Goal: Task Accomplishment & Management: Manage account settings

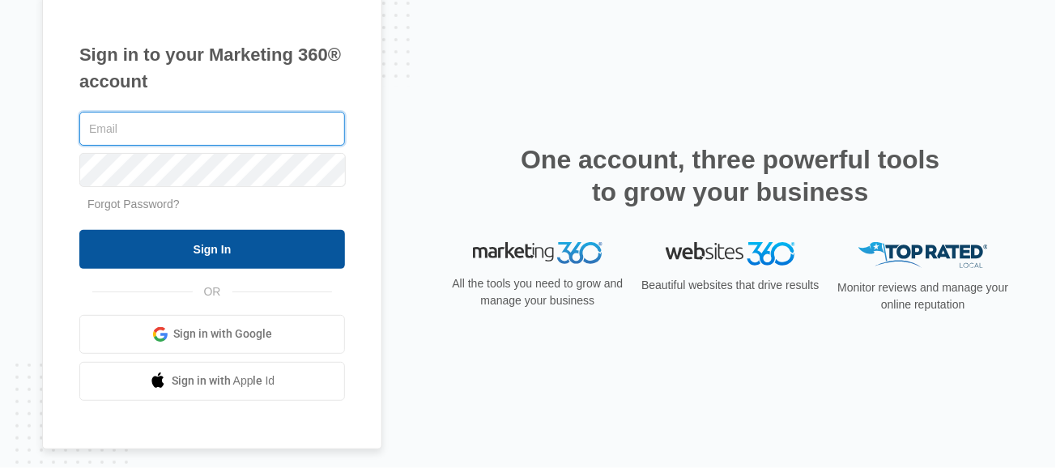
type input "[PERSON_NAME][EMAIL_ADDRESS][DOMAIN_NAME]"
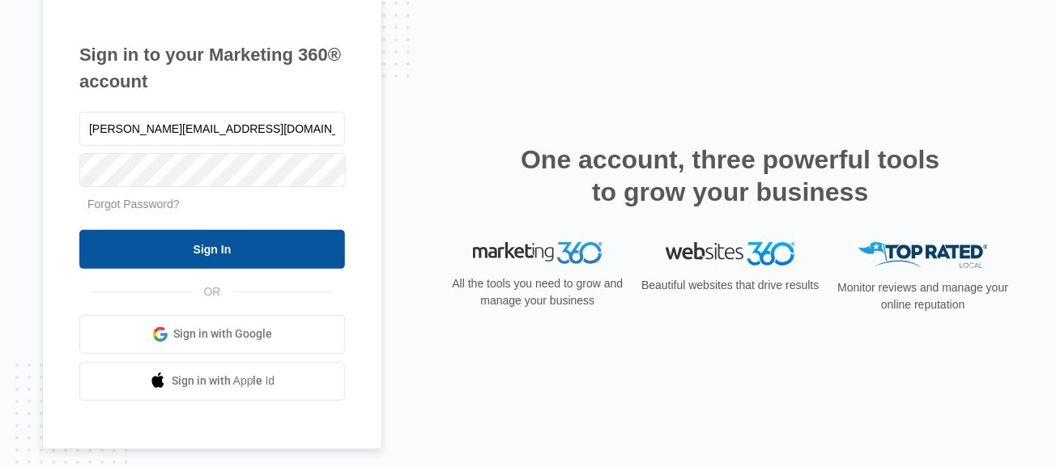
click at [146, 249] on input "Sign In" at bounding box center [212, 249] width 266 height 39
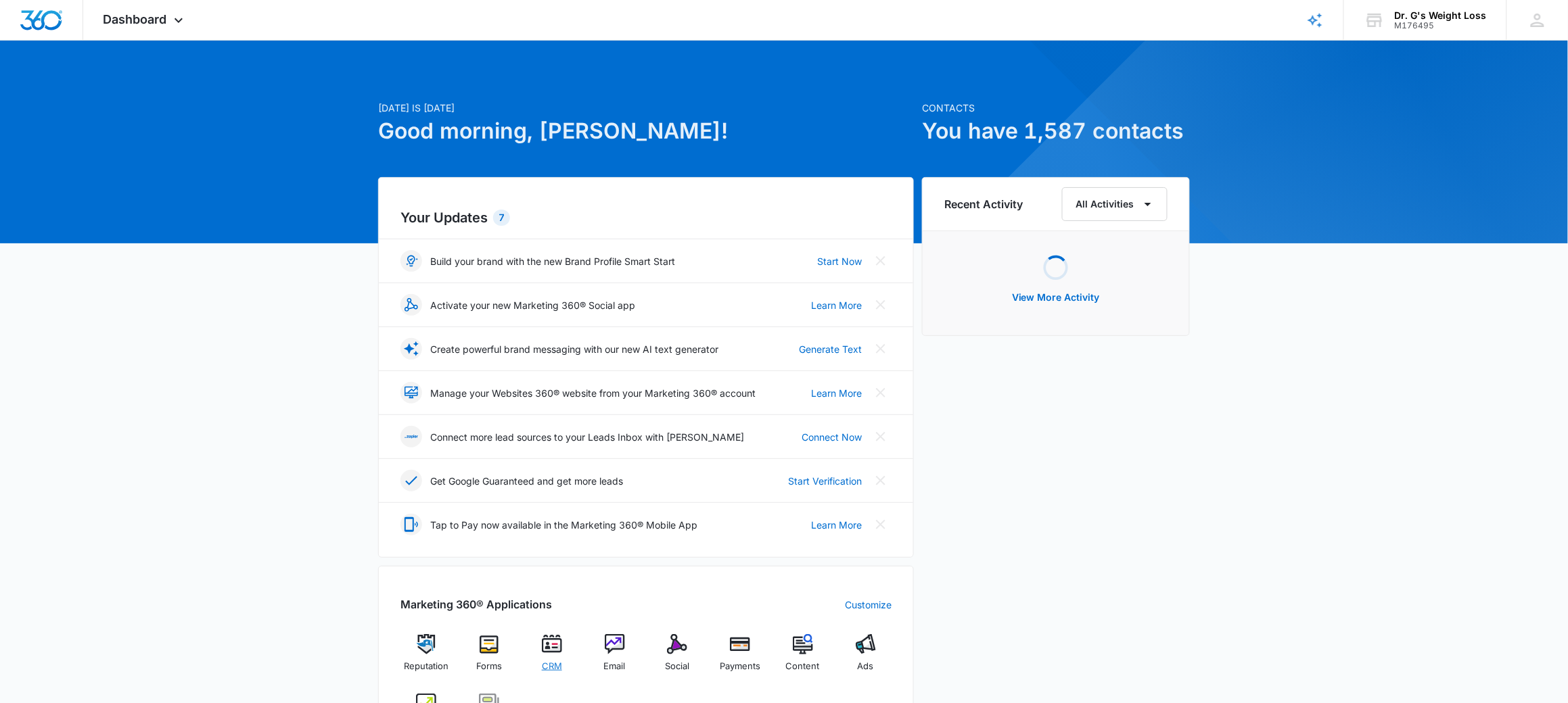
click at [560, 652] on img at bounding box center [552, 644] width 20 height 20
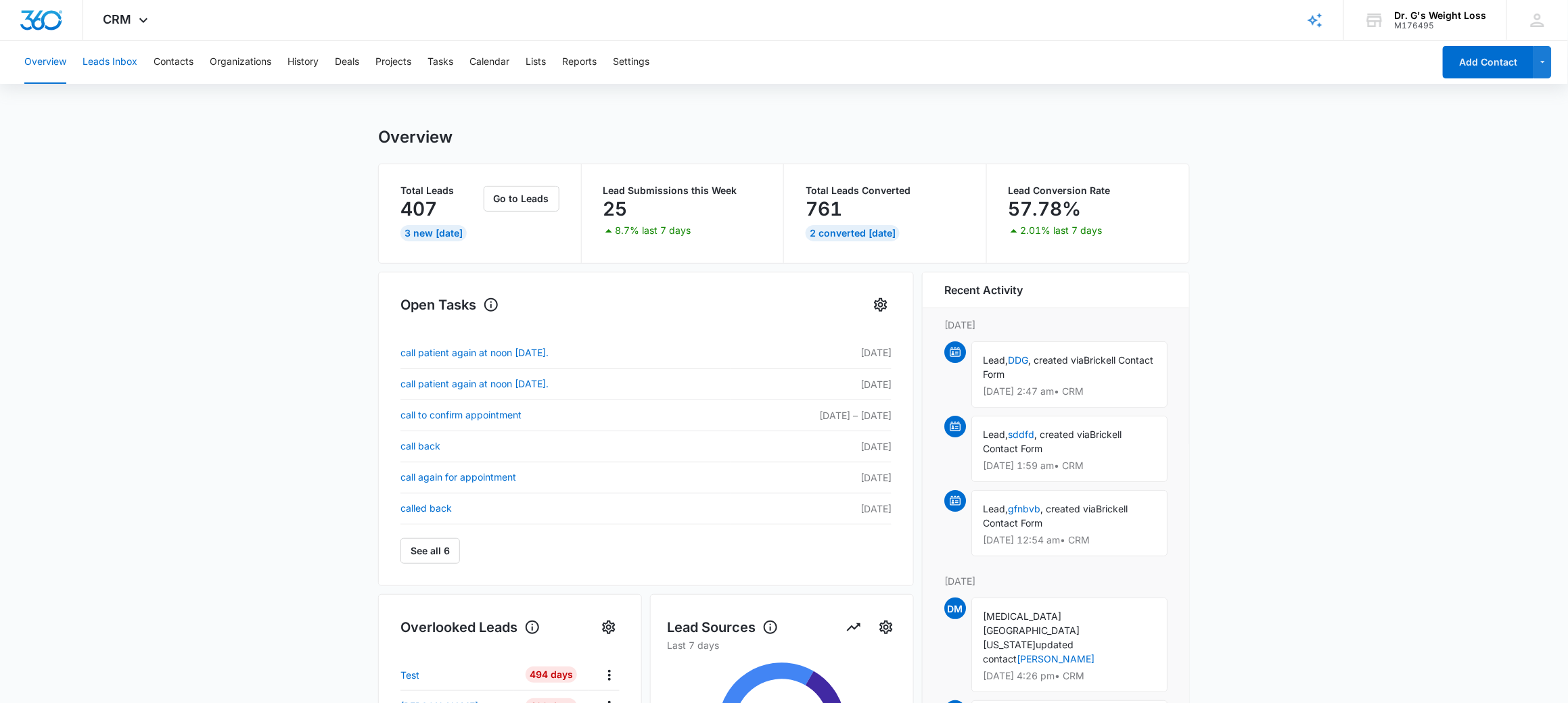
click at [108, 58] on button "Leads Inbox" at bounding box center [110, 63] width 55 height 43
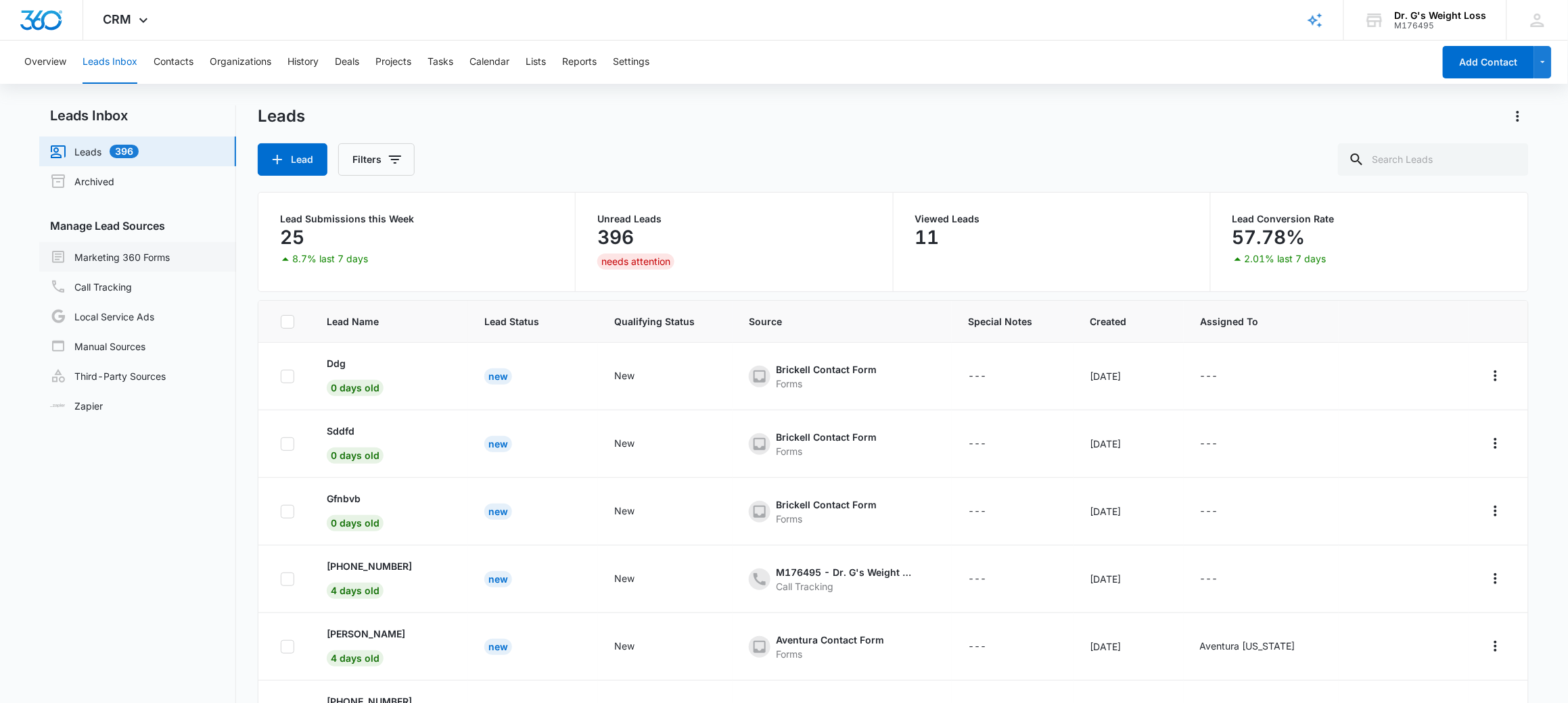
click at [121, 257] on link "Marketing 360 Forms" at bounding box center [109, 256] width 119 height 16
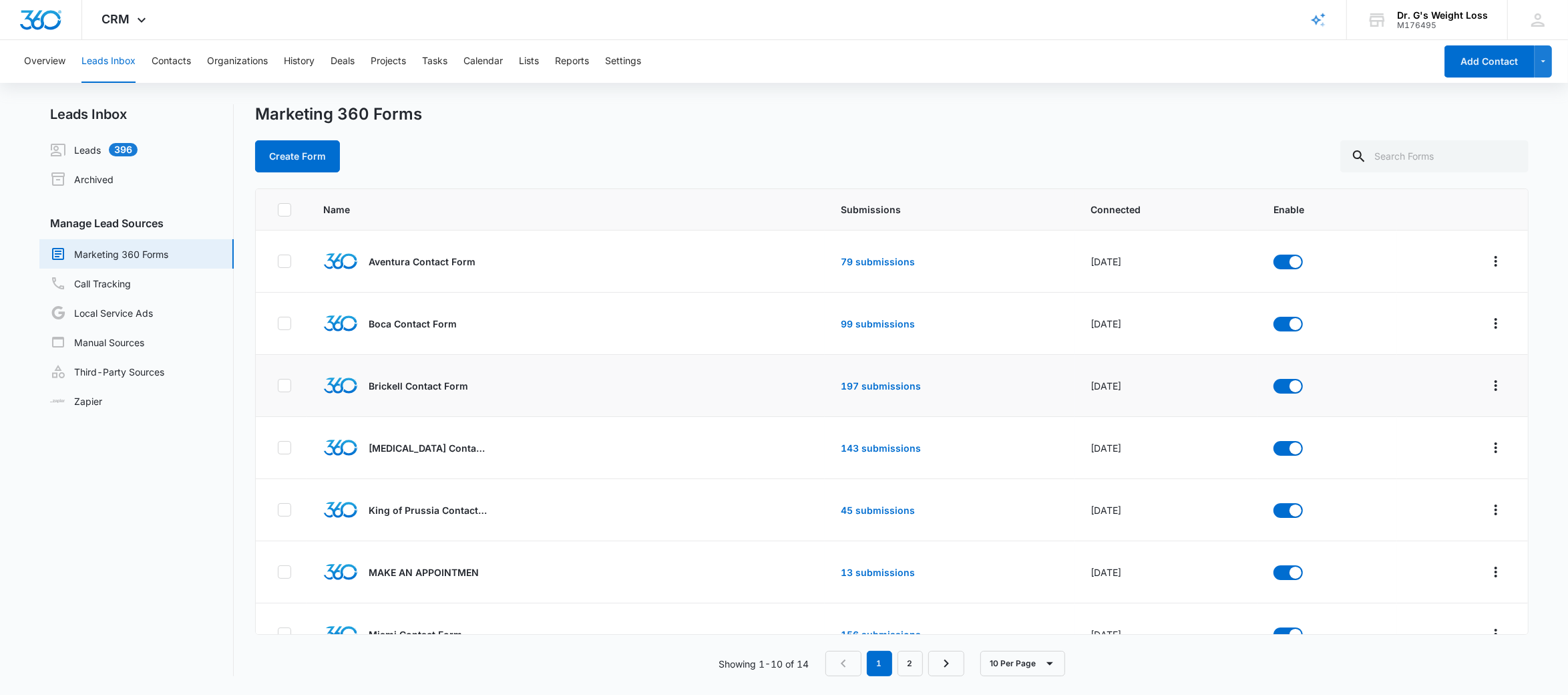
click at [869, 392] on td "197 submissions" at bounding box center [949, 385] width 250 height 62
click at [869, 391] on link "197 submissions" at bounding box center [880, 386] width 80 height 12
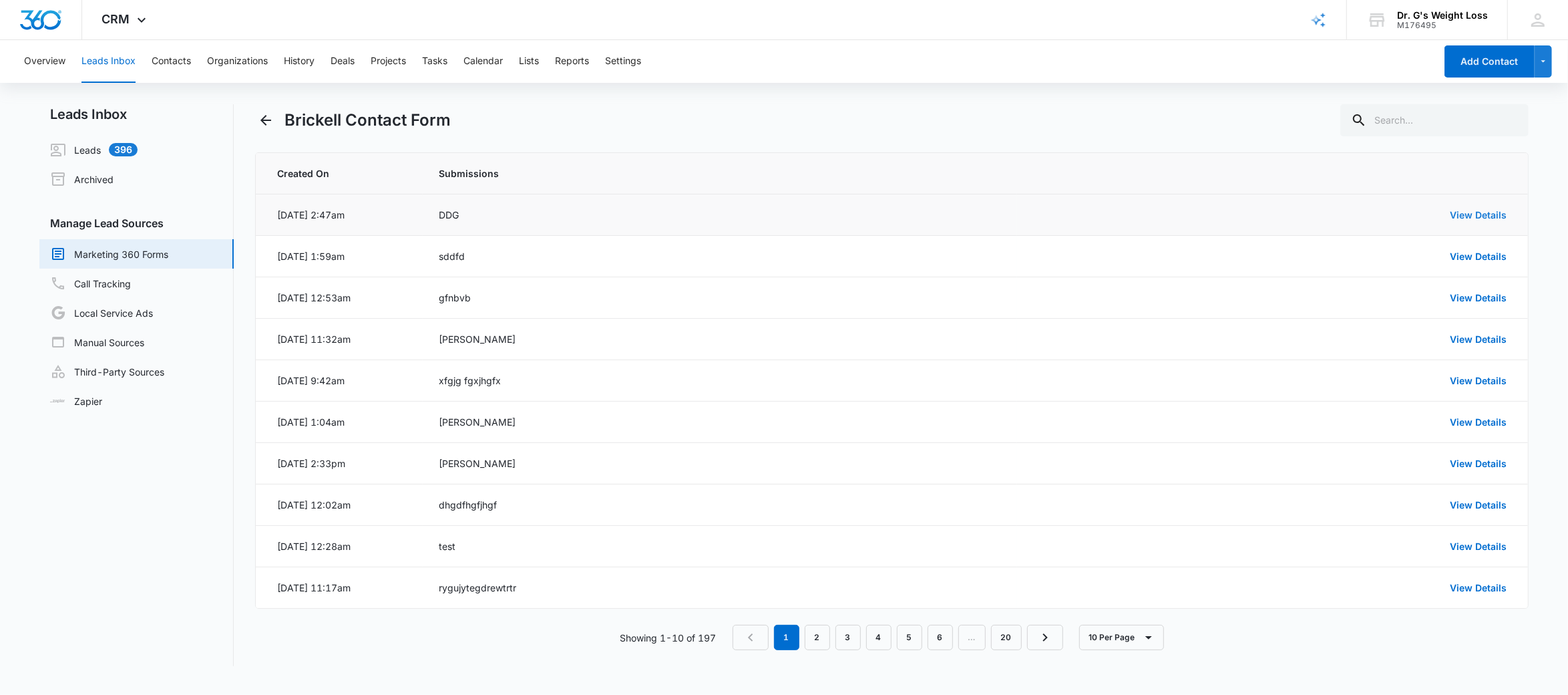
click at [1469, 216] on link "View Details" at bounding box center [1478, 215] width 57 height 12
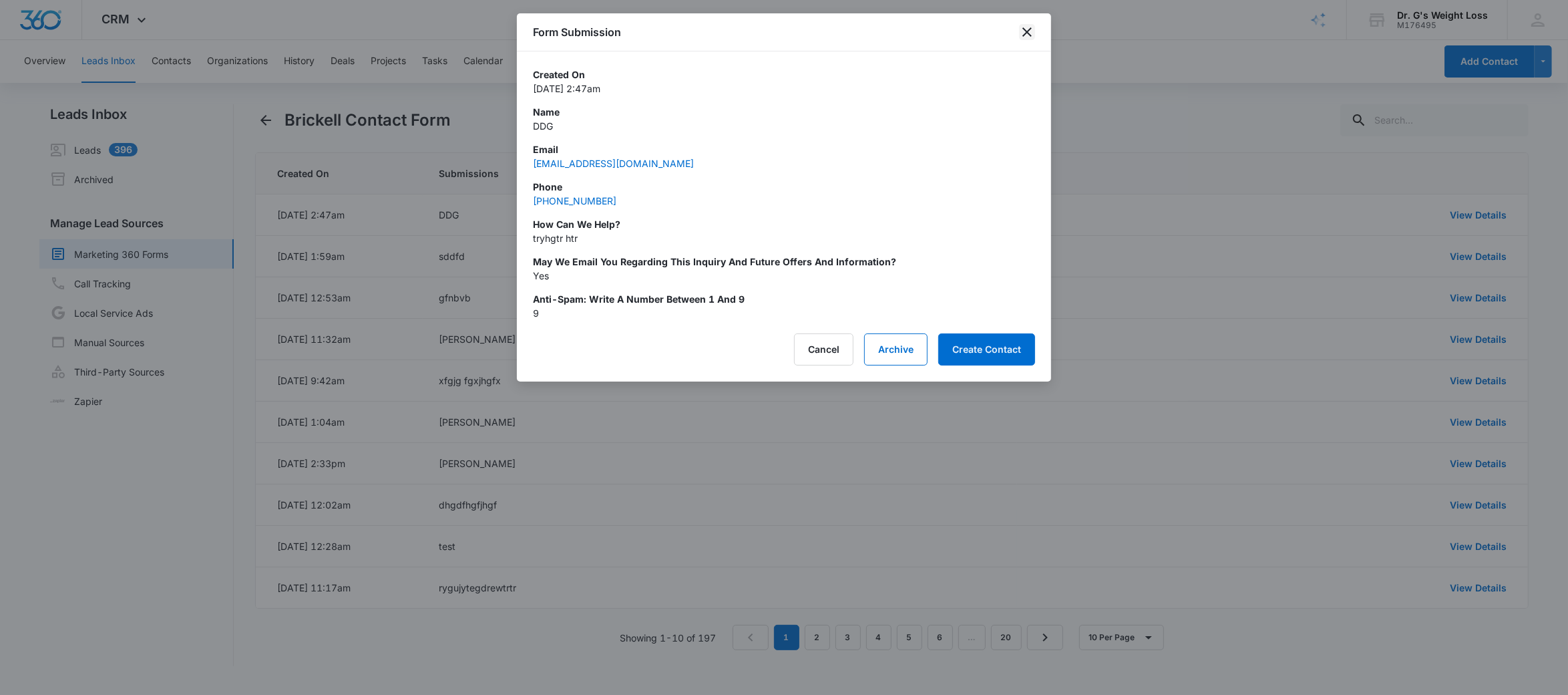
click at [1029, 27] on icon "close" at bounding box center [1027, 31] width 16 height 16
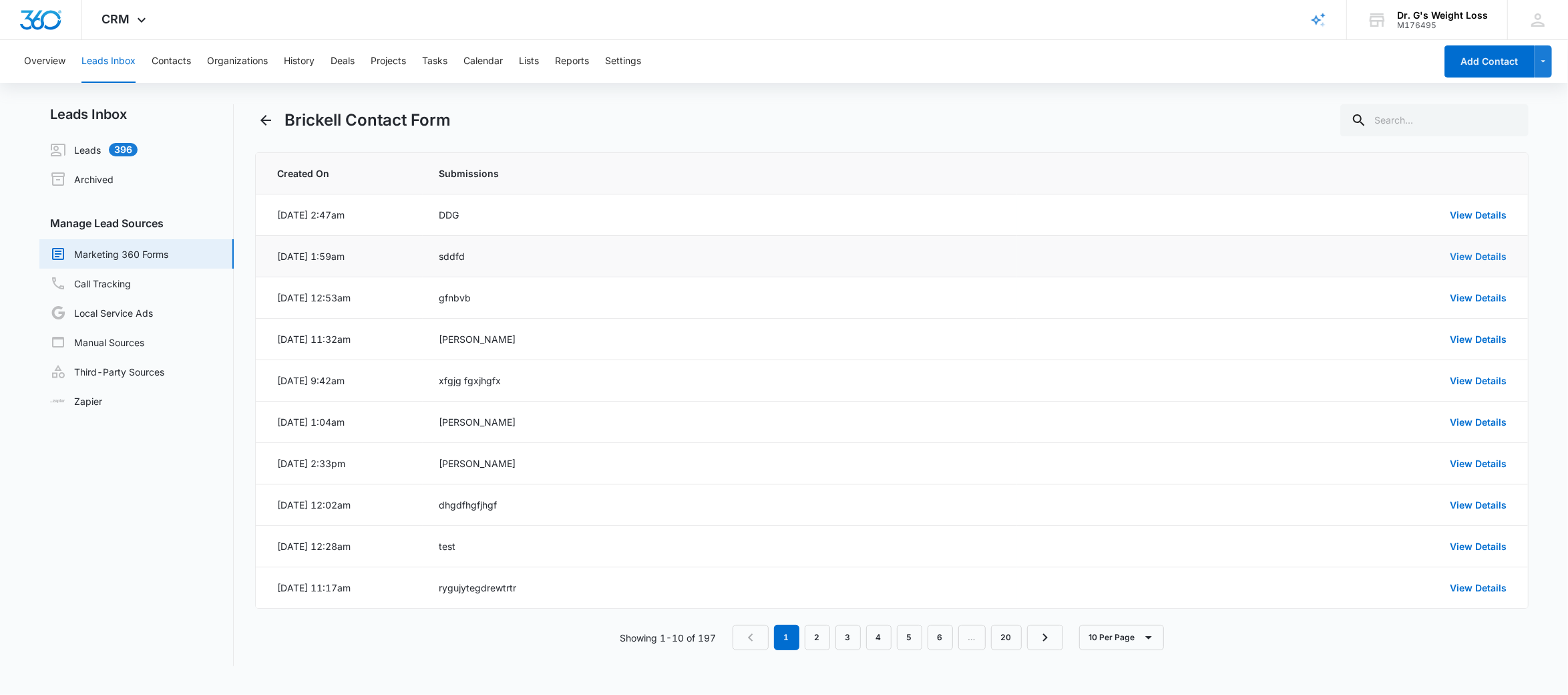
click at [1484, 258] on link "View Details" at bounding box center [1478, 257] width 57 height 12
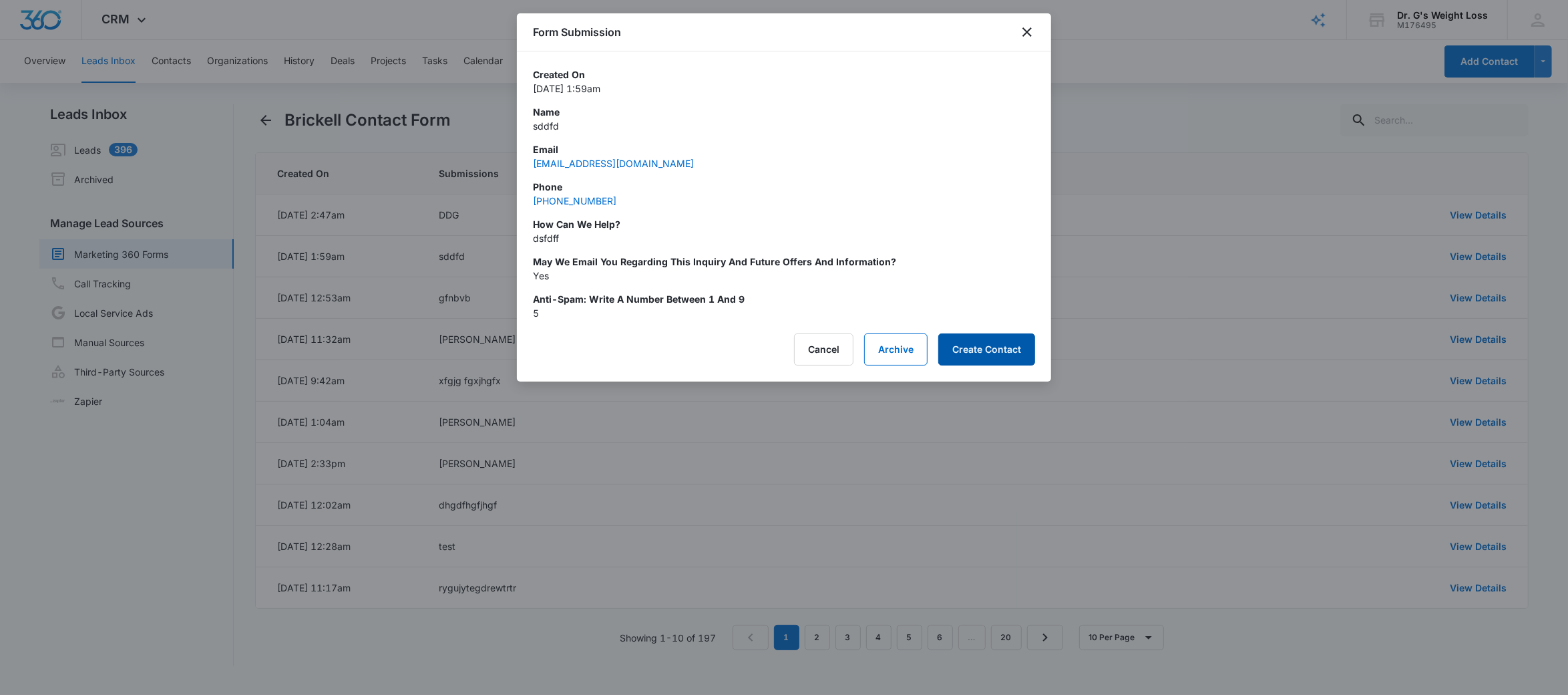
click at [998, 344] on button "Create Contact" at bounding box center [986, 349] width 97 height 32
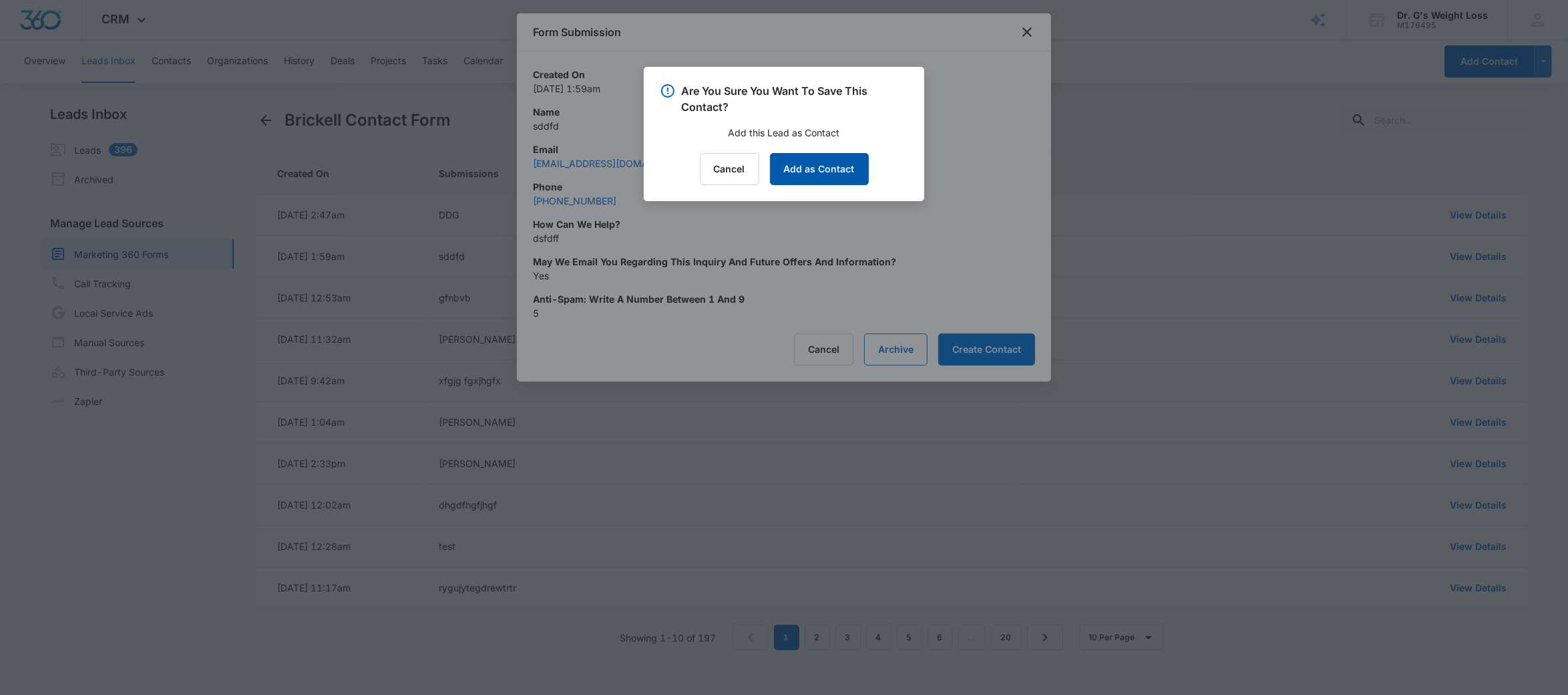
click at [814, 167] on button "Add as Contact" at bounding box center [820, 168] width 99 height 32
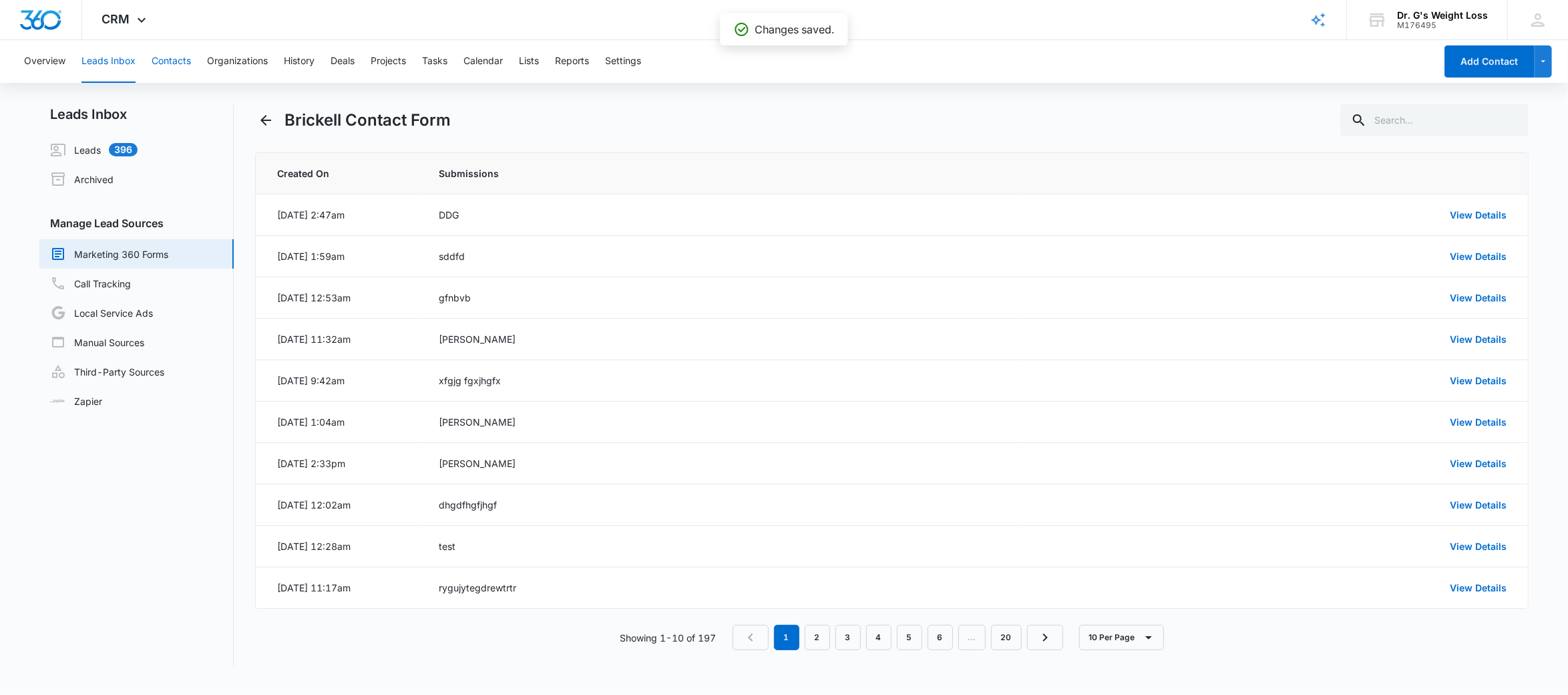
click at [174, 61] on button "Contacts" at bounding box center [172, 62] width 40 height 43
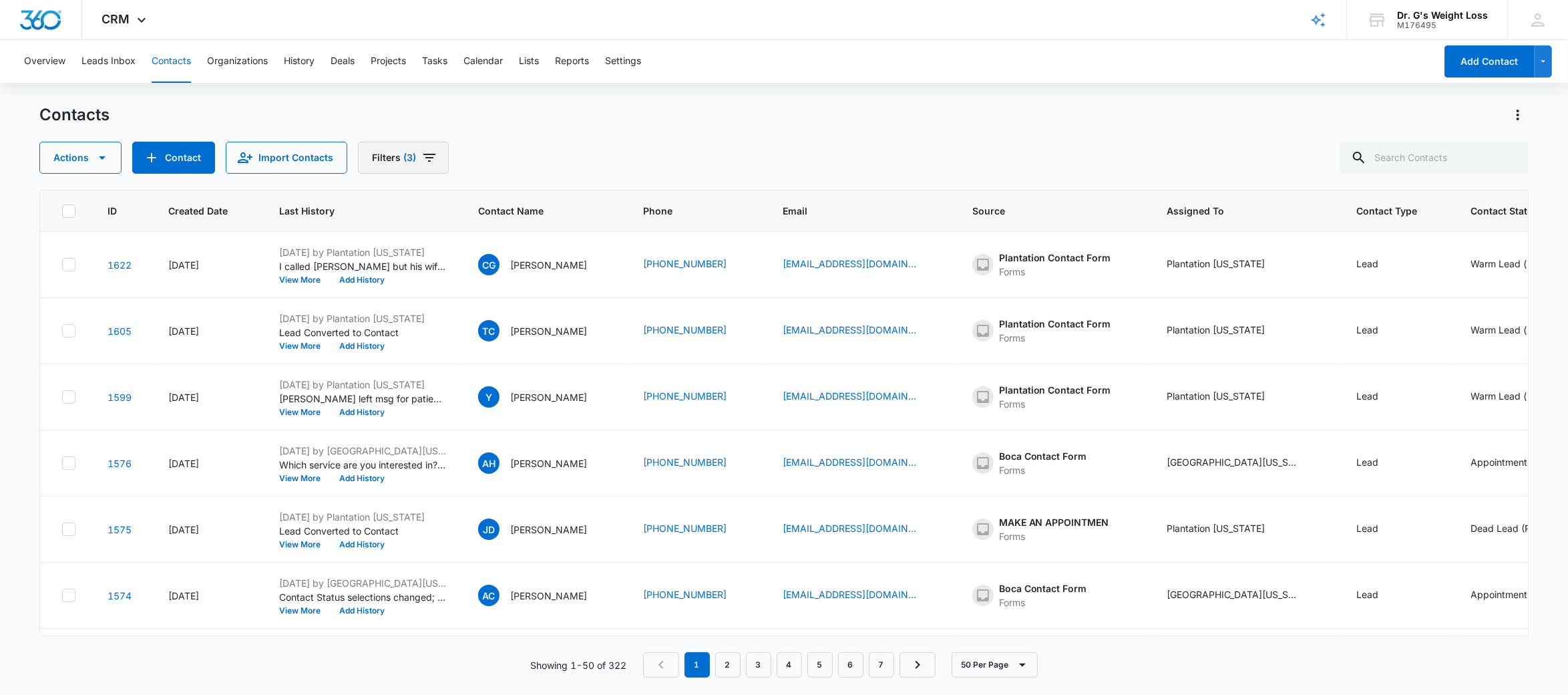
click at [409, 156] on span "(3)" at bounding box center [409, 157] width 12 height 9
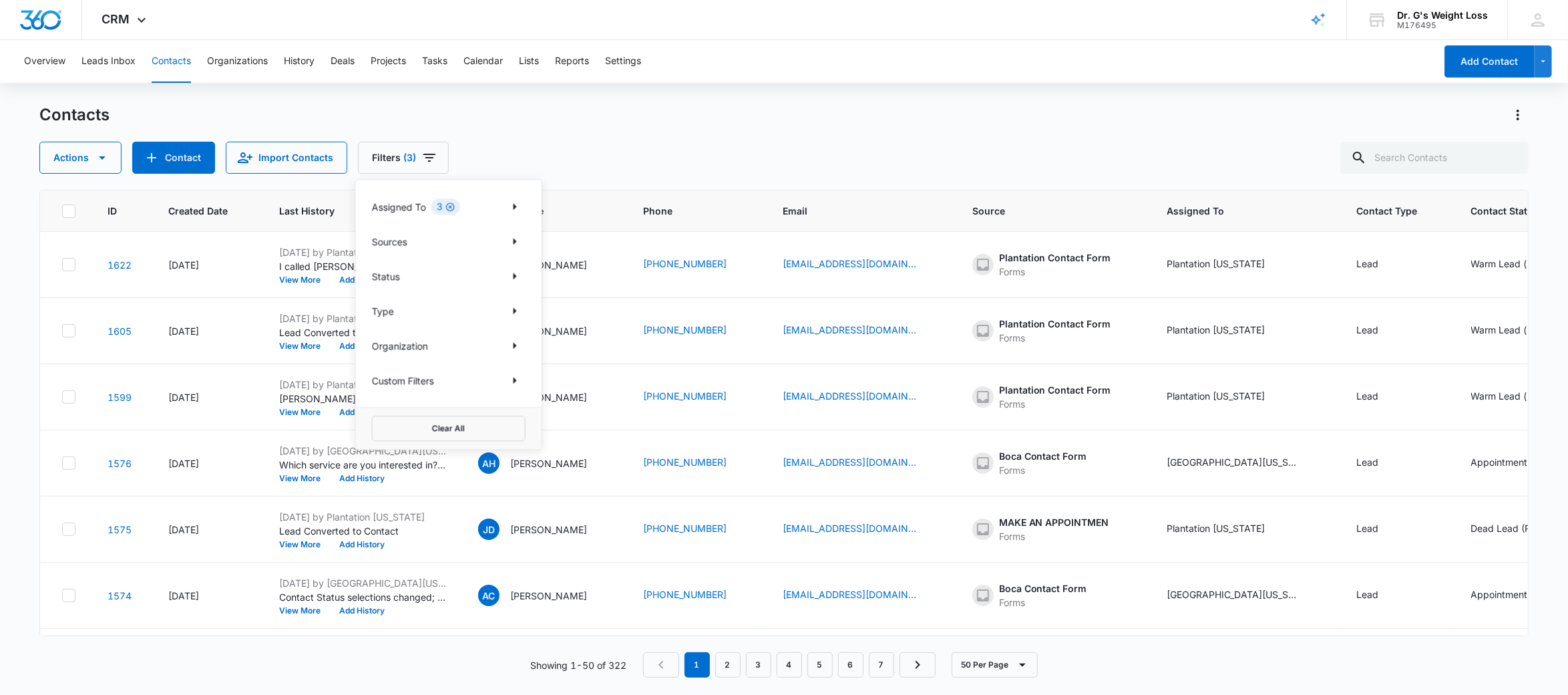
click at [451, 206] on icon "Clear" at bounding box center [450, 207] width 10 height 10
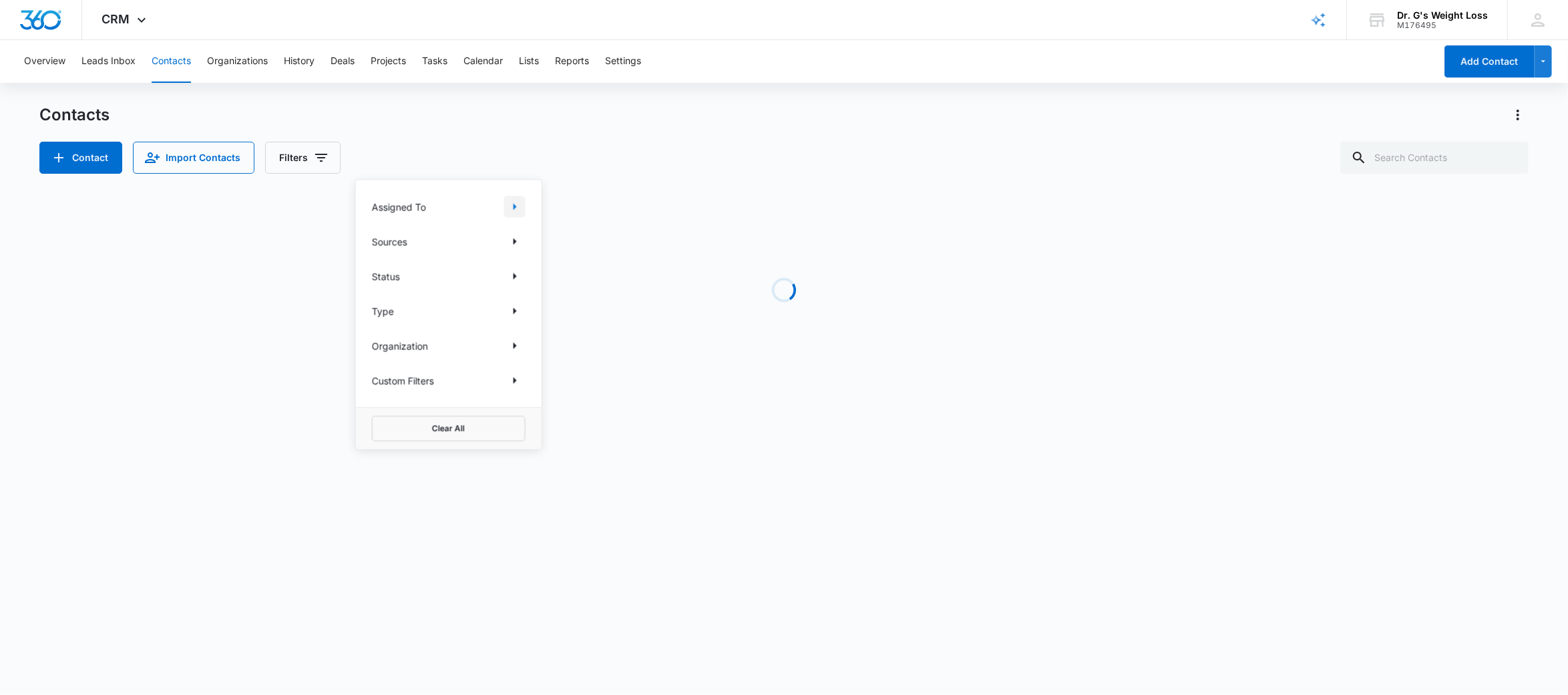
click at [504, 209] on button "Show Assigned To filters" at bounding box center [515, 206] width 21 height 21
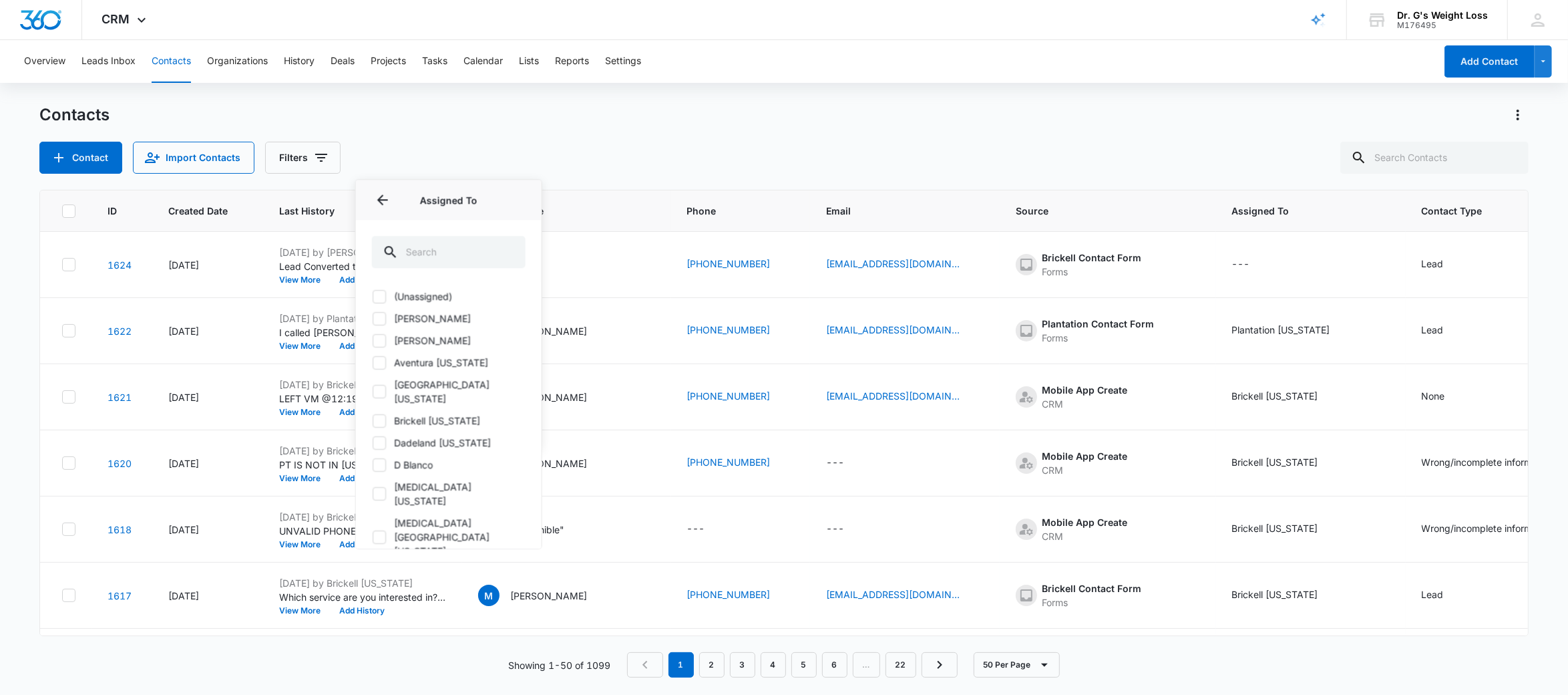
click at [384, 415] on icon at bounding box center [379, 421] width 12 height 12
click at [373, 420] on input "Brickell [US_STATE]" at bounding box center [372, 420] width 1 height 1
checkbox input "true"
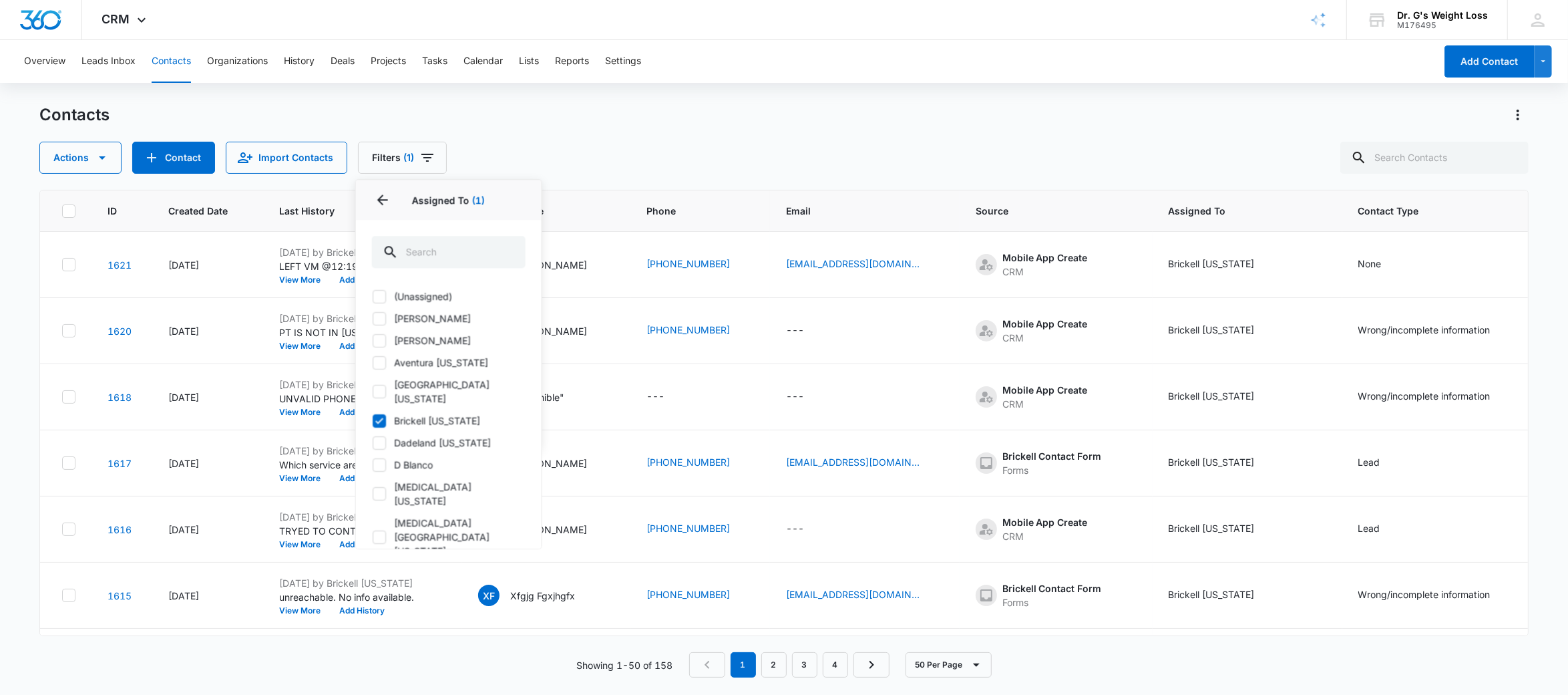
click at [572, 136] on div "Contacts Actions Contact Import Contacts Filters (1) Assigned To 1 Assigned To …" at bounding box center [784, 139] width 1490 height 69
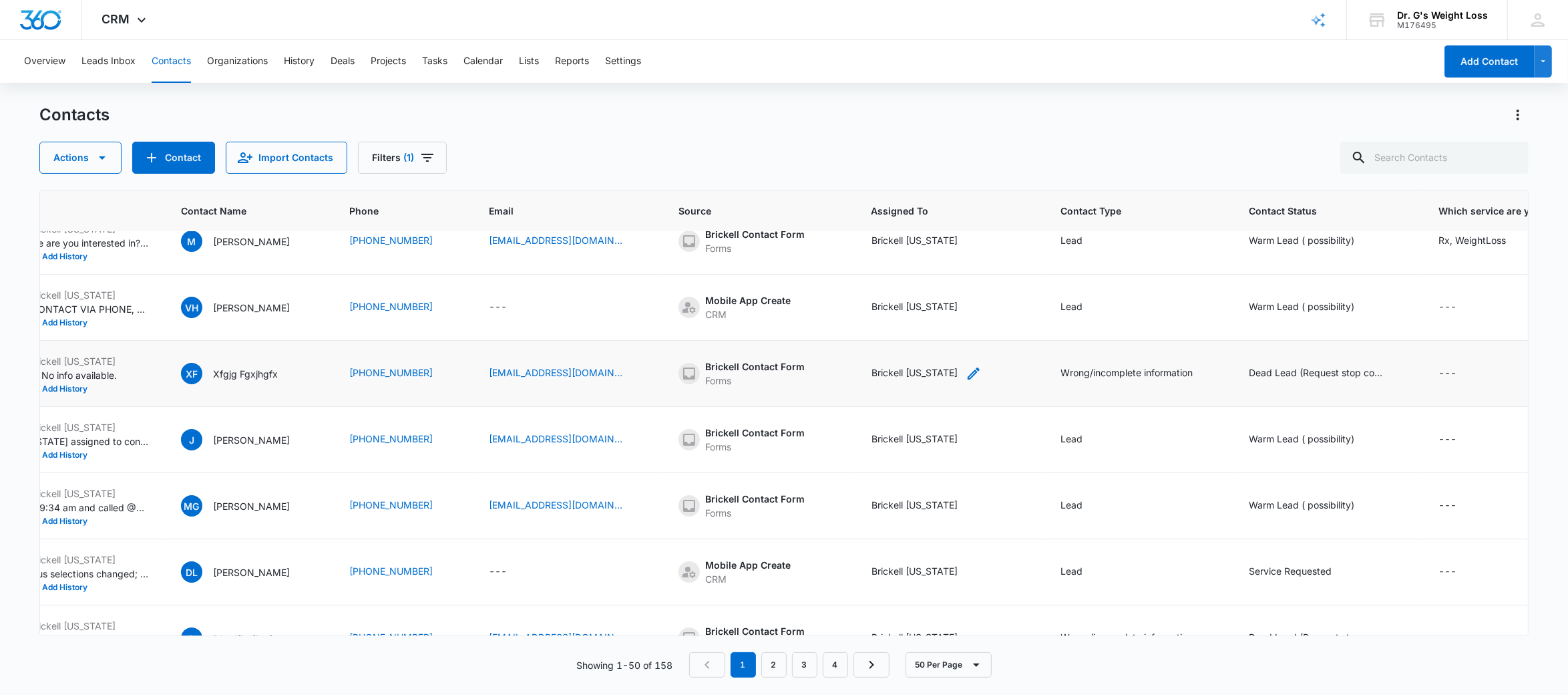
scroll to position [222, 356]
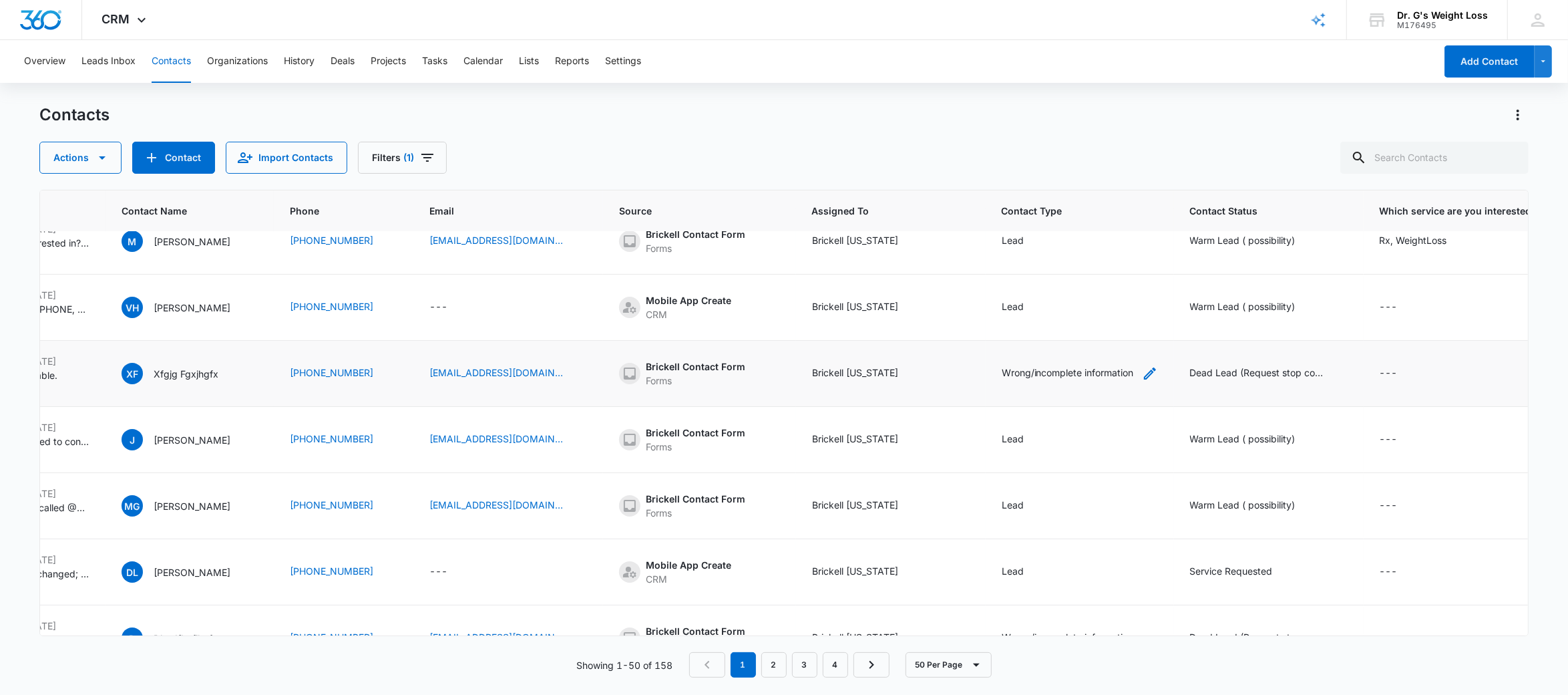
click at [1047, 375] on div "Wrong/incomplete information" at bounding box center [1068, 372] width 132 height 14
click at [1183, 282] on div at bounding box center [1184, 283] width 21 height 21
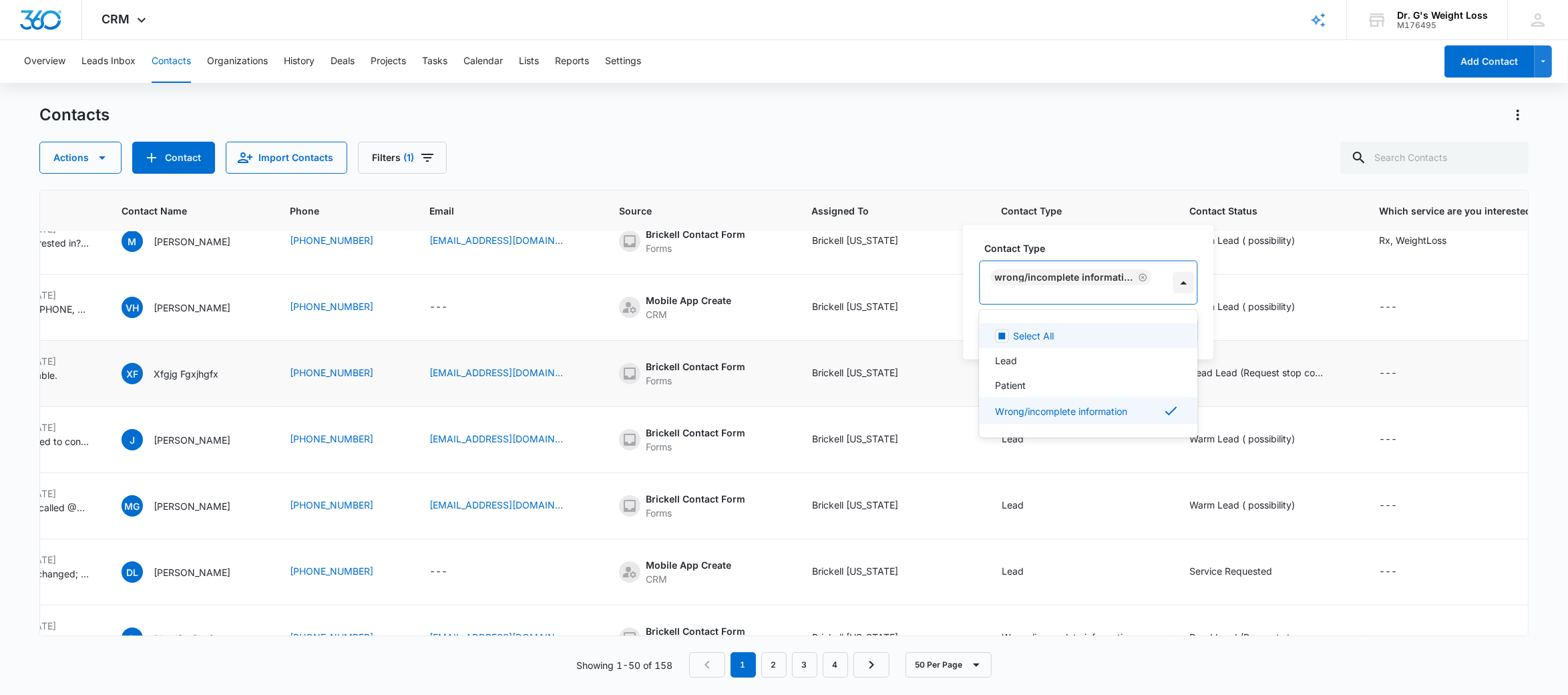
scroll to position [1, 0]
click at [1071, 412] on p "Wrong/incomplete information" at bounding box center [1061, 410] width 132 height 14
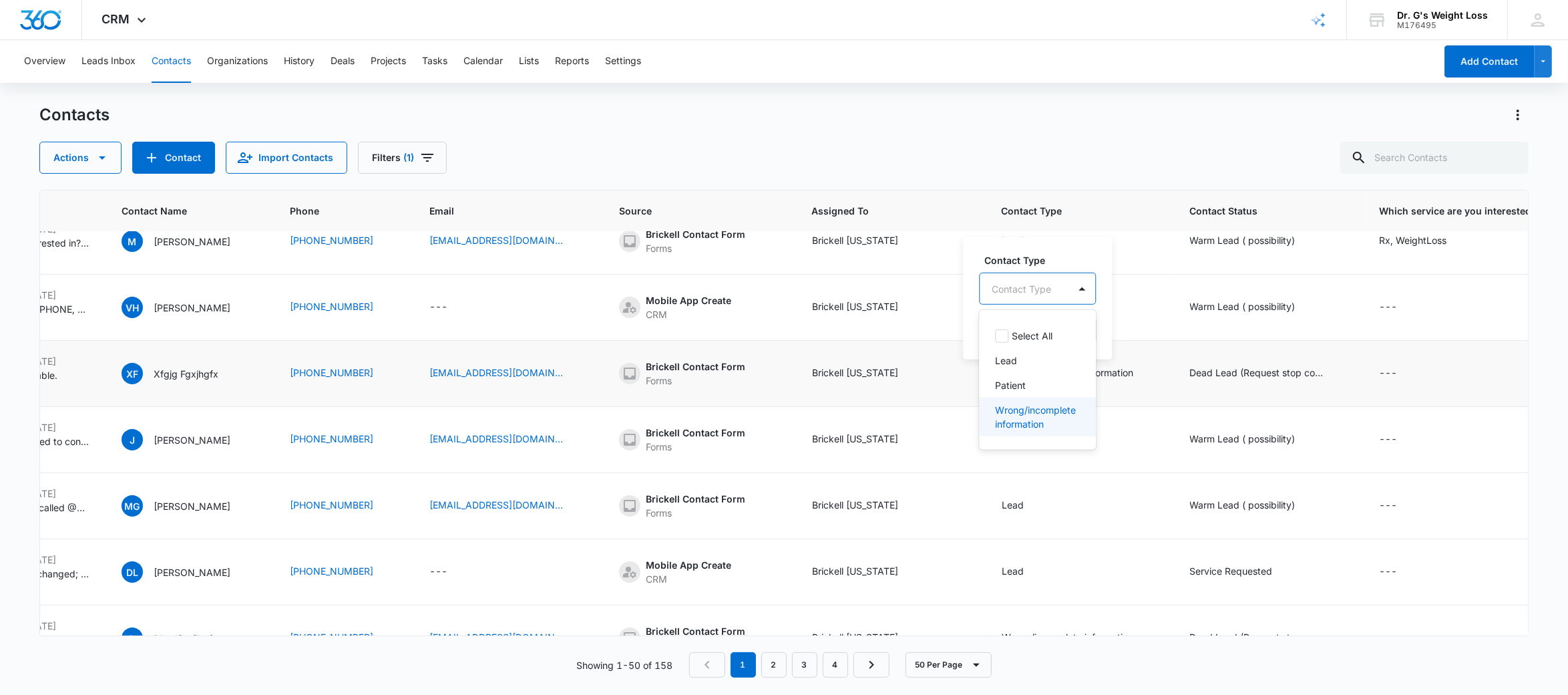
scroll to position [0, 0]
click at [1118, 382] on td "Wrong/incomplete information Contact Type option Wrong/incomplete information ,…" at bounding box center [1080, 374] width 188 height 66
click at [1264, 376] on div "Dead Lead (Request stop contact )" at bounding box center [1257, 372] width 134 height 14
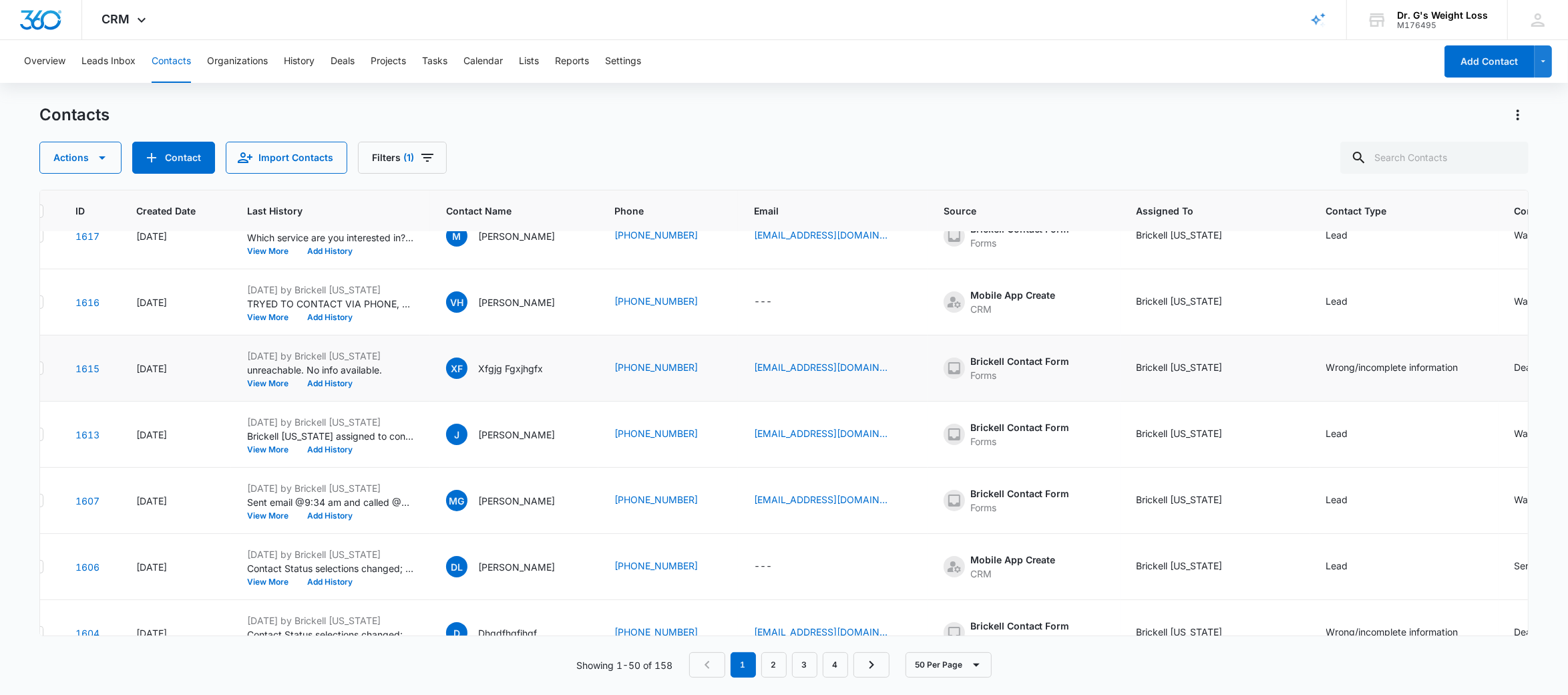
scroll to position [227, 26]
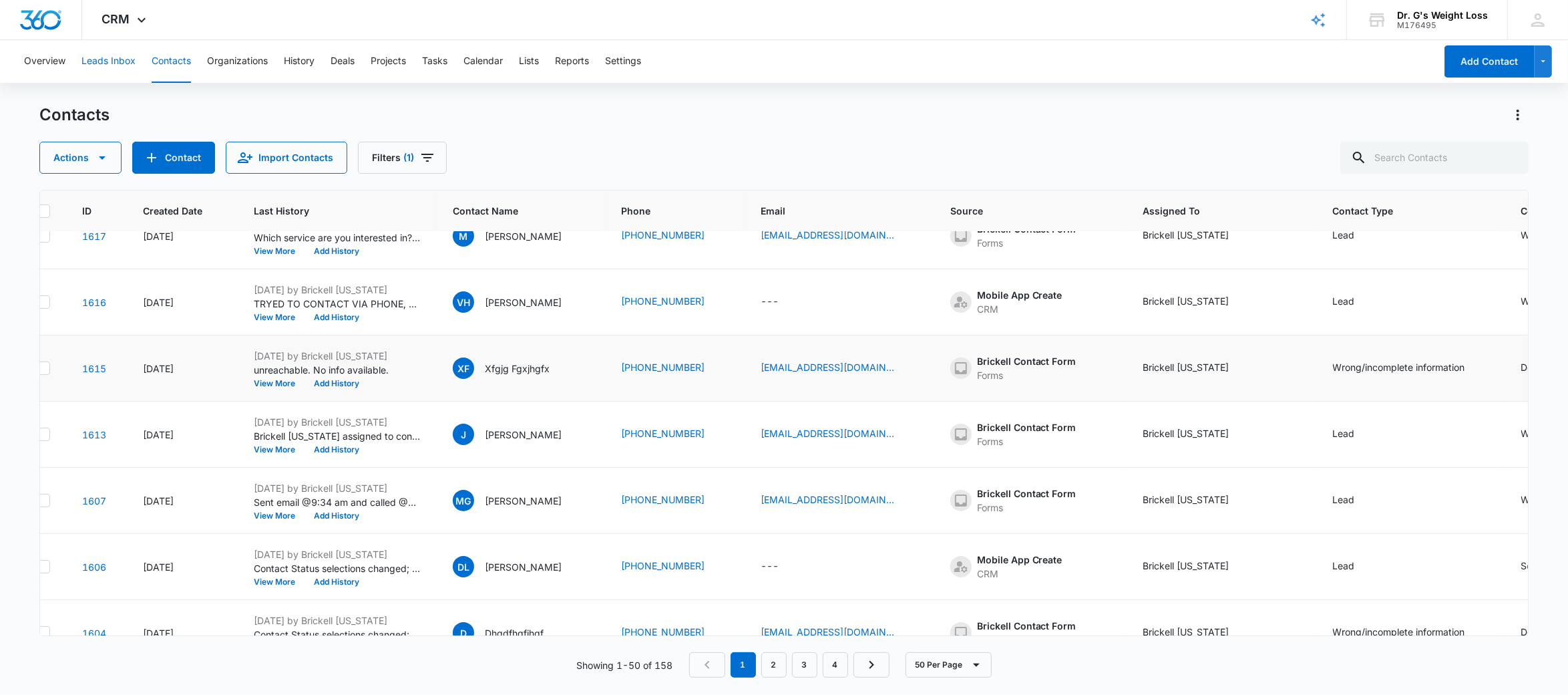
click at [113, 61] on button "Leads Inbox" at bounding box center [109, 62] width 54 height 43
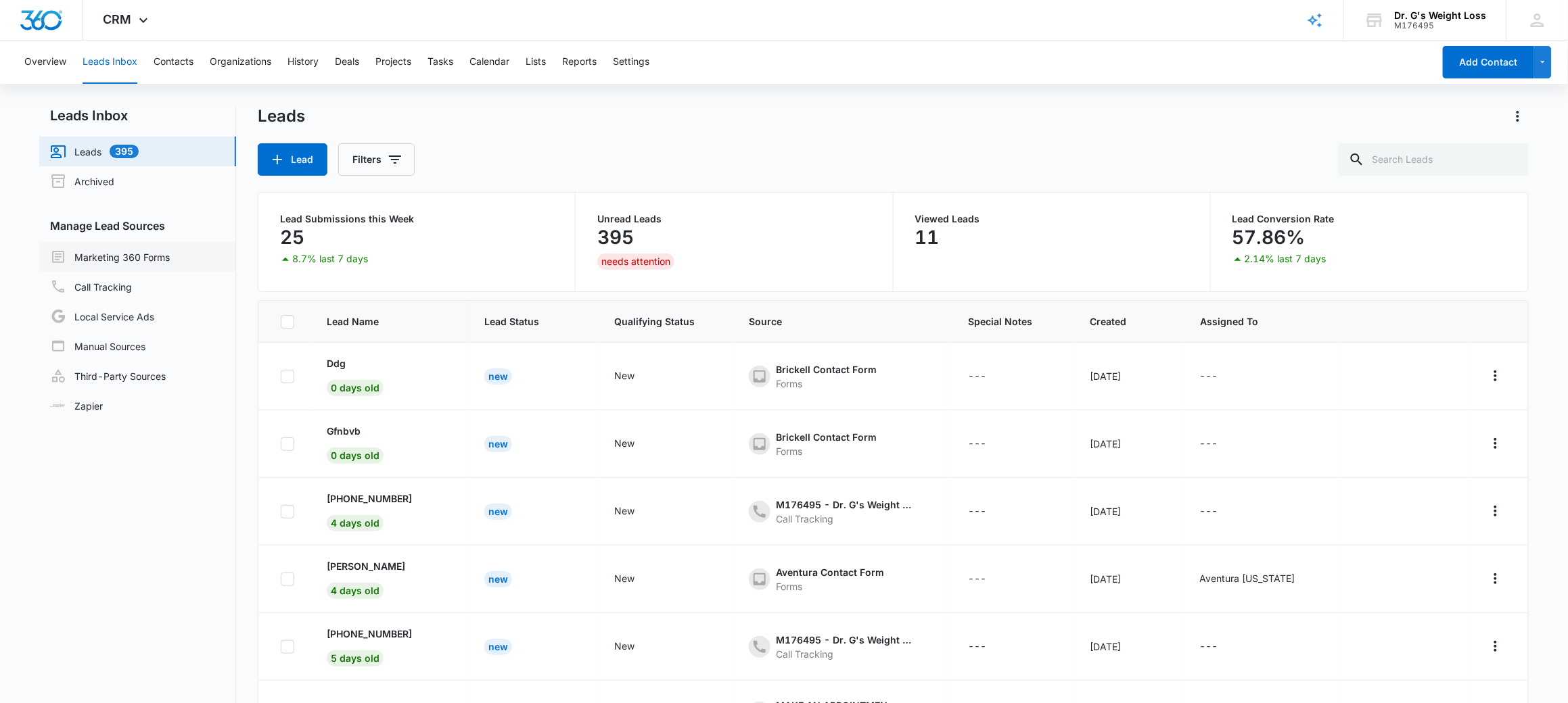
click at [155, 255] on link "Marketing 360 Forms" at bounding box center [109, 256] width 119 height 16
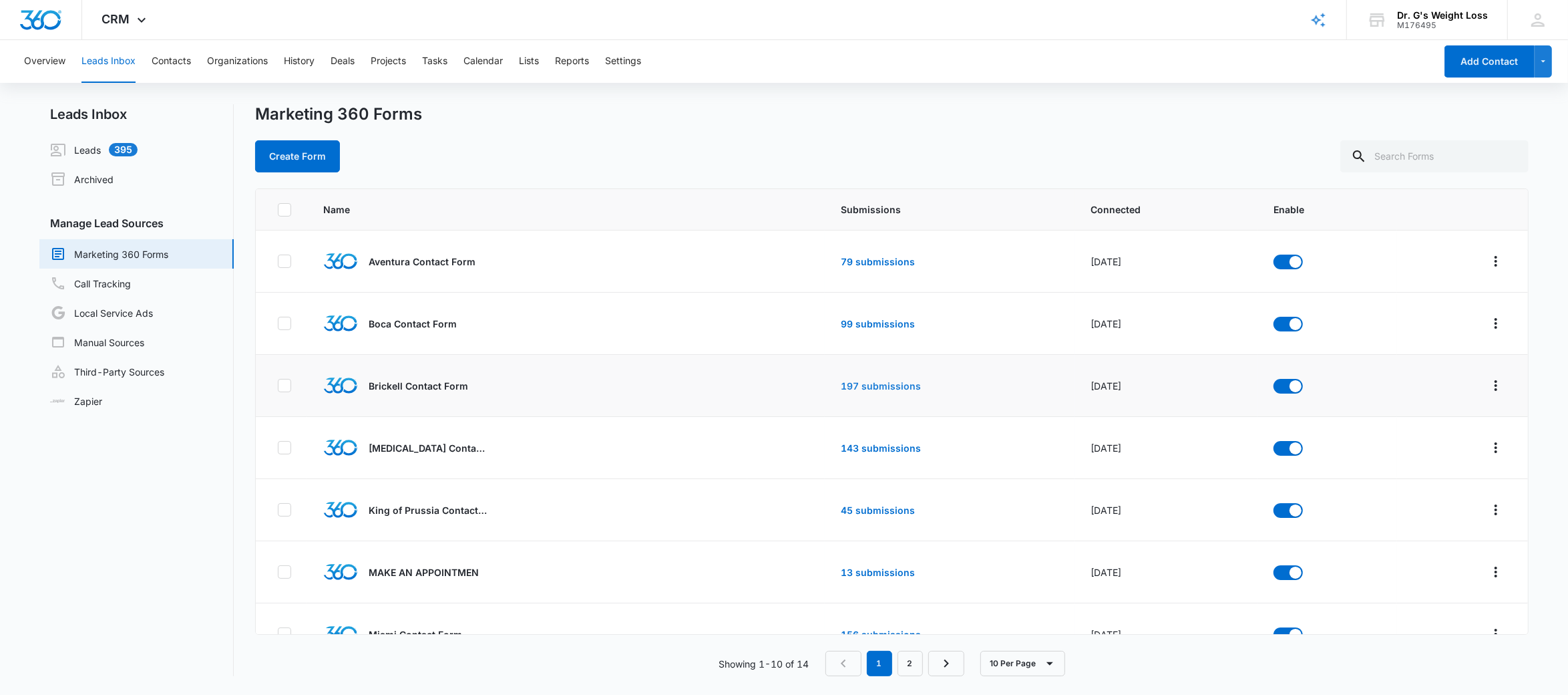
click at [859, 385] on link "197 submissions" at bounding box center [880, 386] width 80 height 12
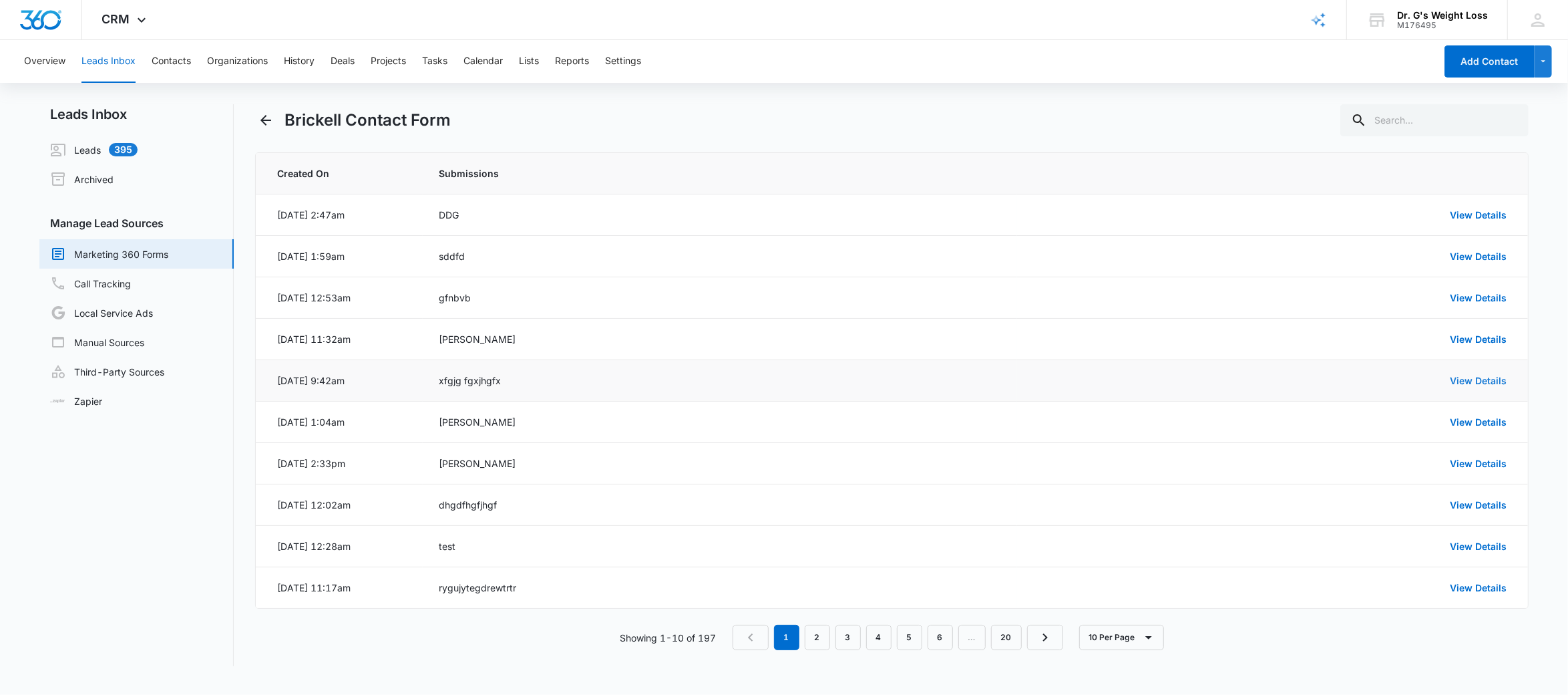
click at [1496, 381] on link "View Details" at bounding box center [1478, 381] width 57 height 12
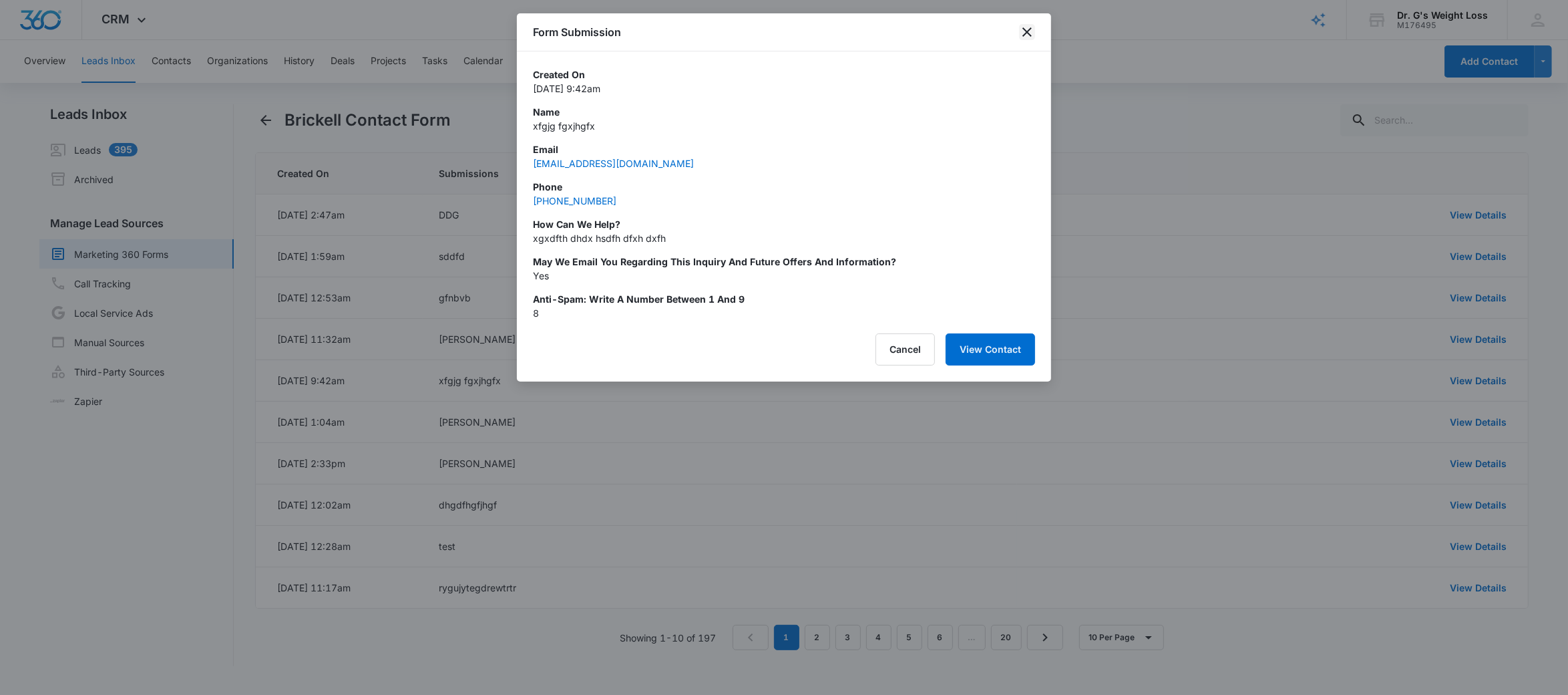
click at [1028, 37] on icon "close" at bounding box center [1027, 31] width 16 height 16
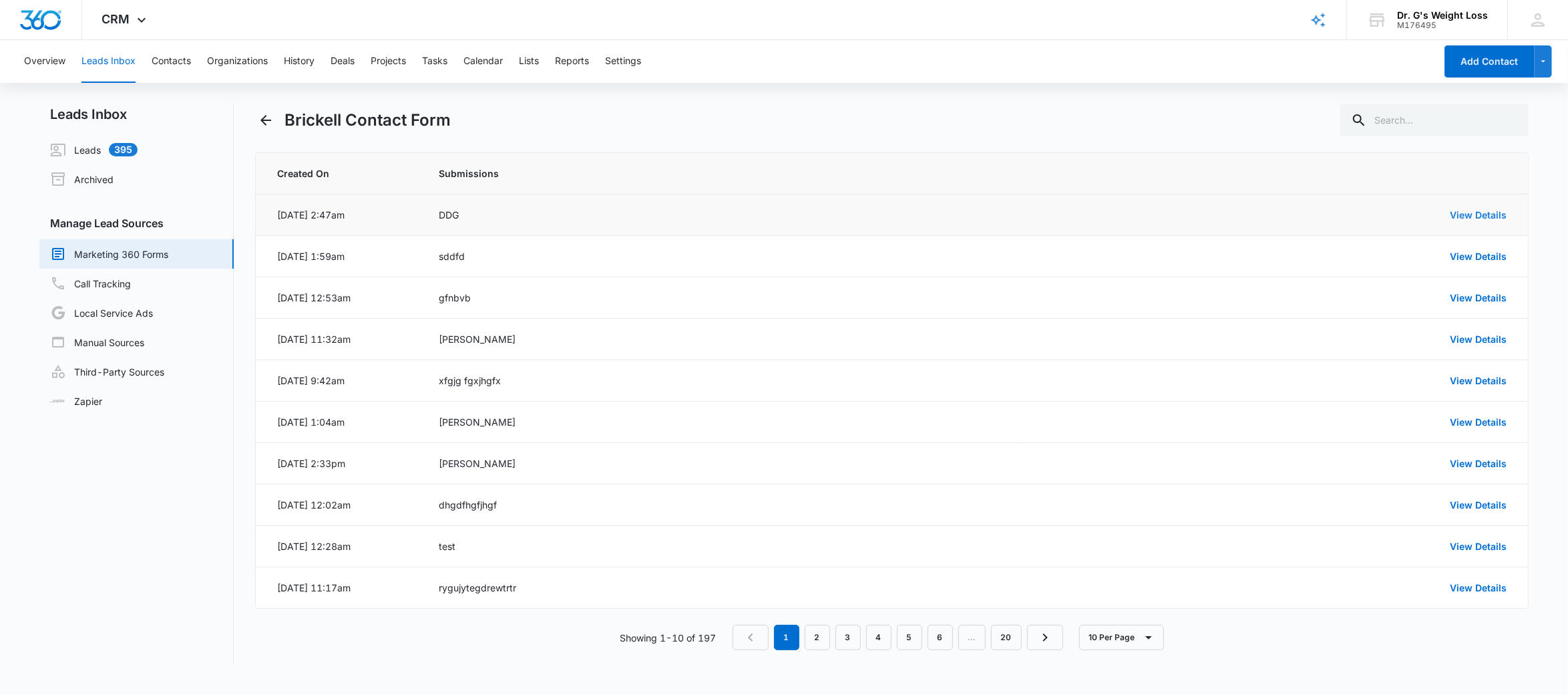
click at [1476, 209] on link "View Details" at bounding box center [1478, 215] width 57 height 12
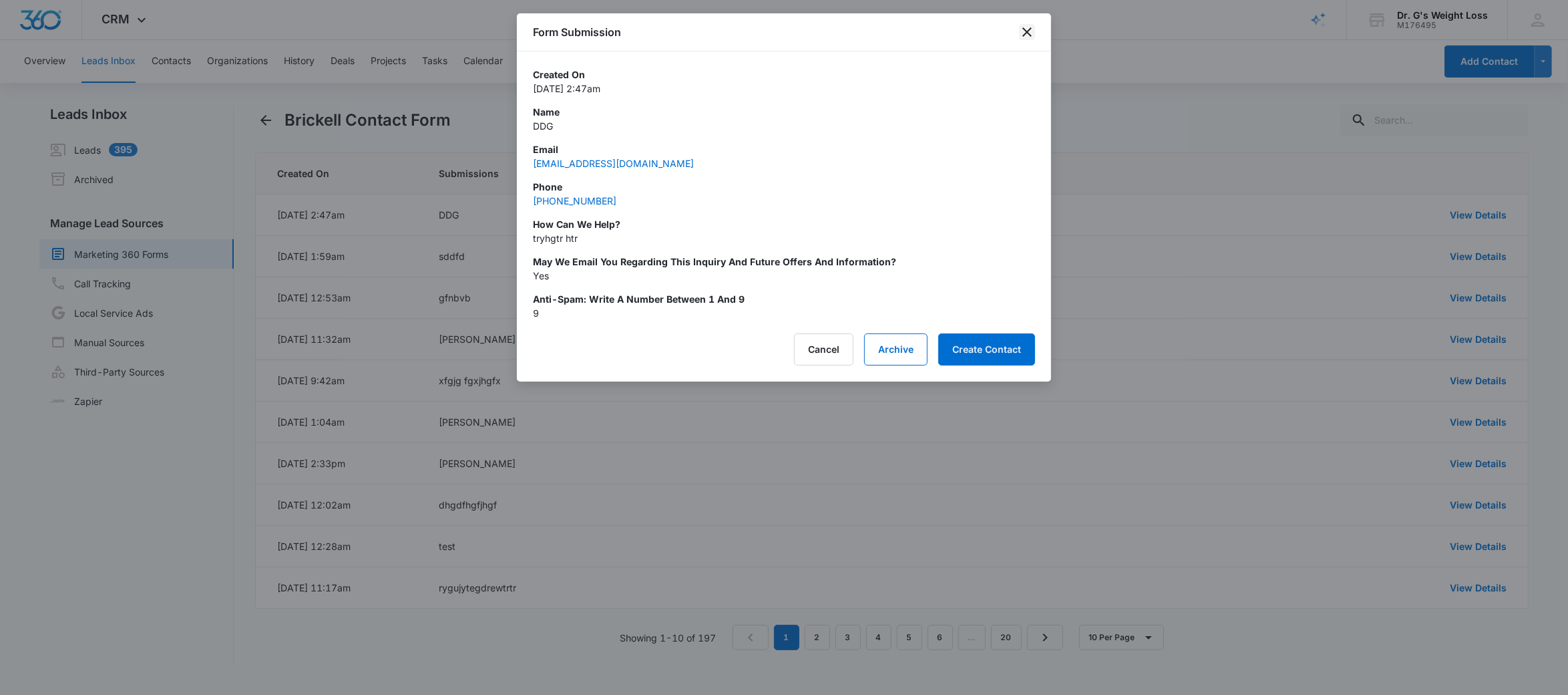
click at [1031, 26] on icon "close" at bounding box center [1027, 31] width 16 height 16
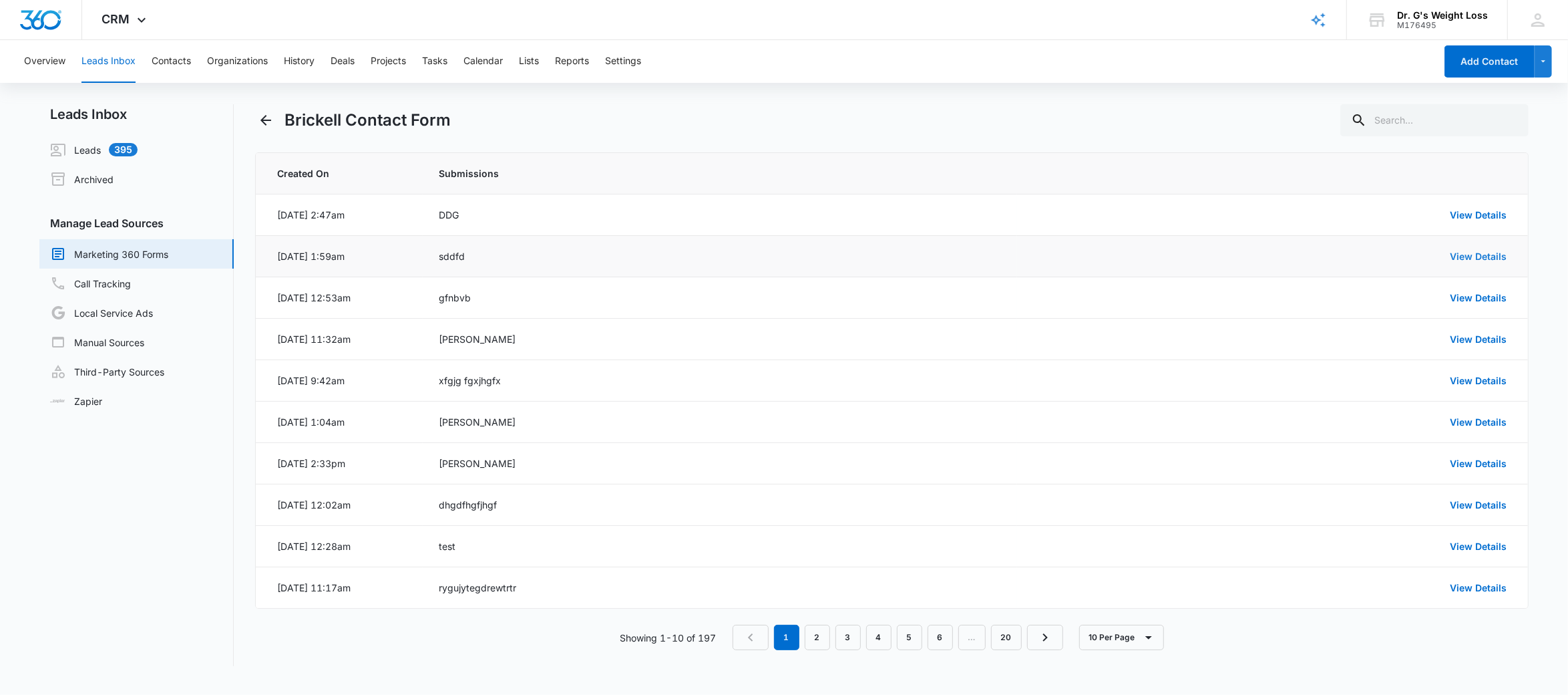
click at [1463, 257] on link "View Details" at bounding box center [1478, 257] width 57 height 12
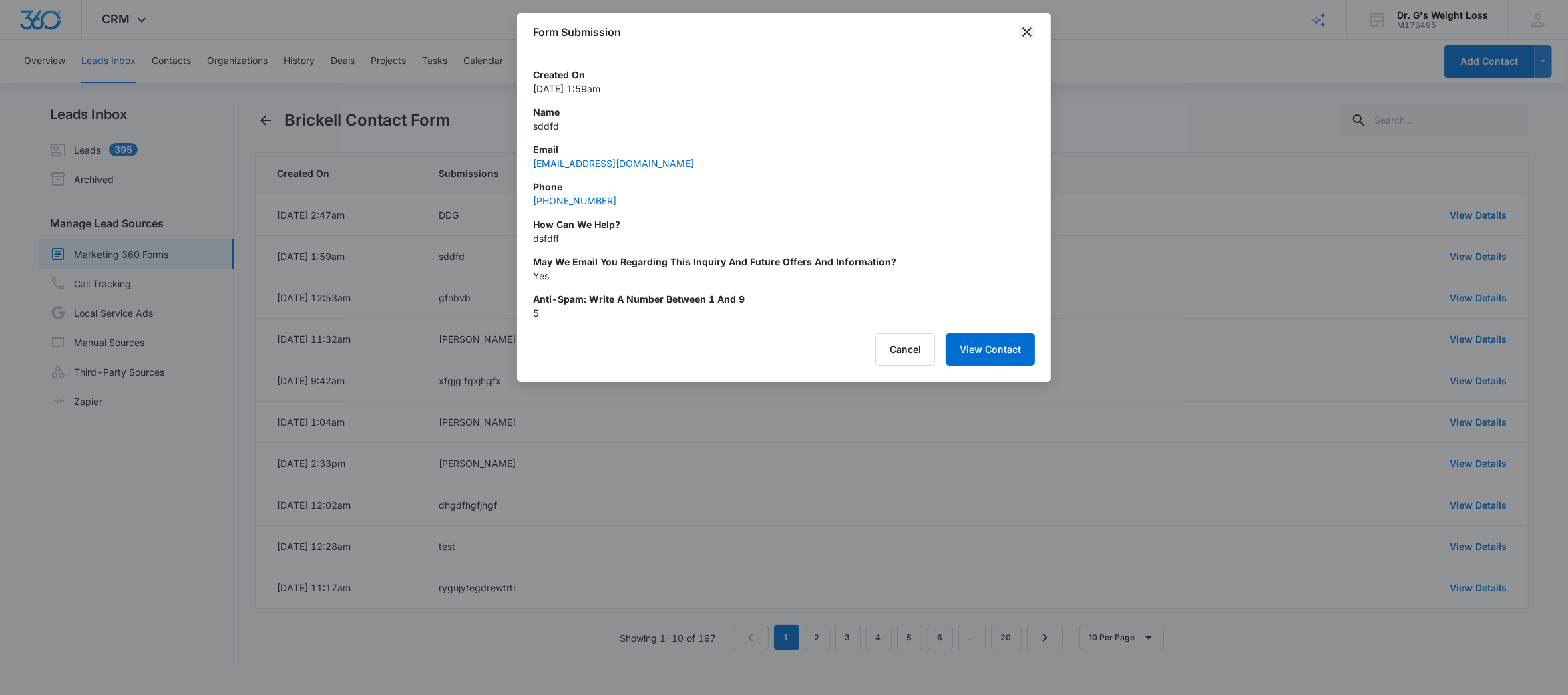
click at [1030, 29] on icon "close" at bounding box center [1027, 31] width 9 height 9
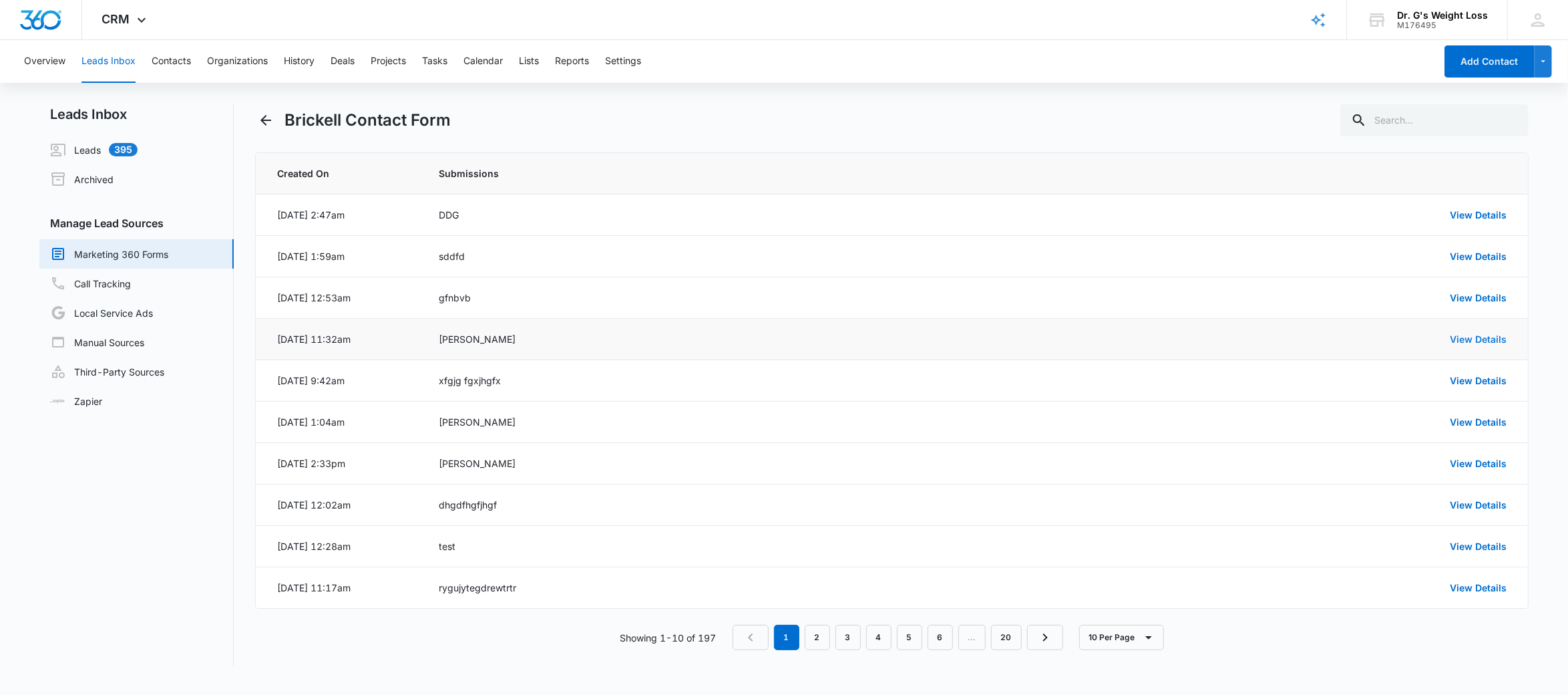
click at [1462, 343] on link "View Details" at bounding box center [1478, 339] width 57 height 12
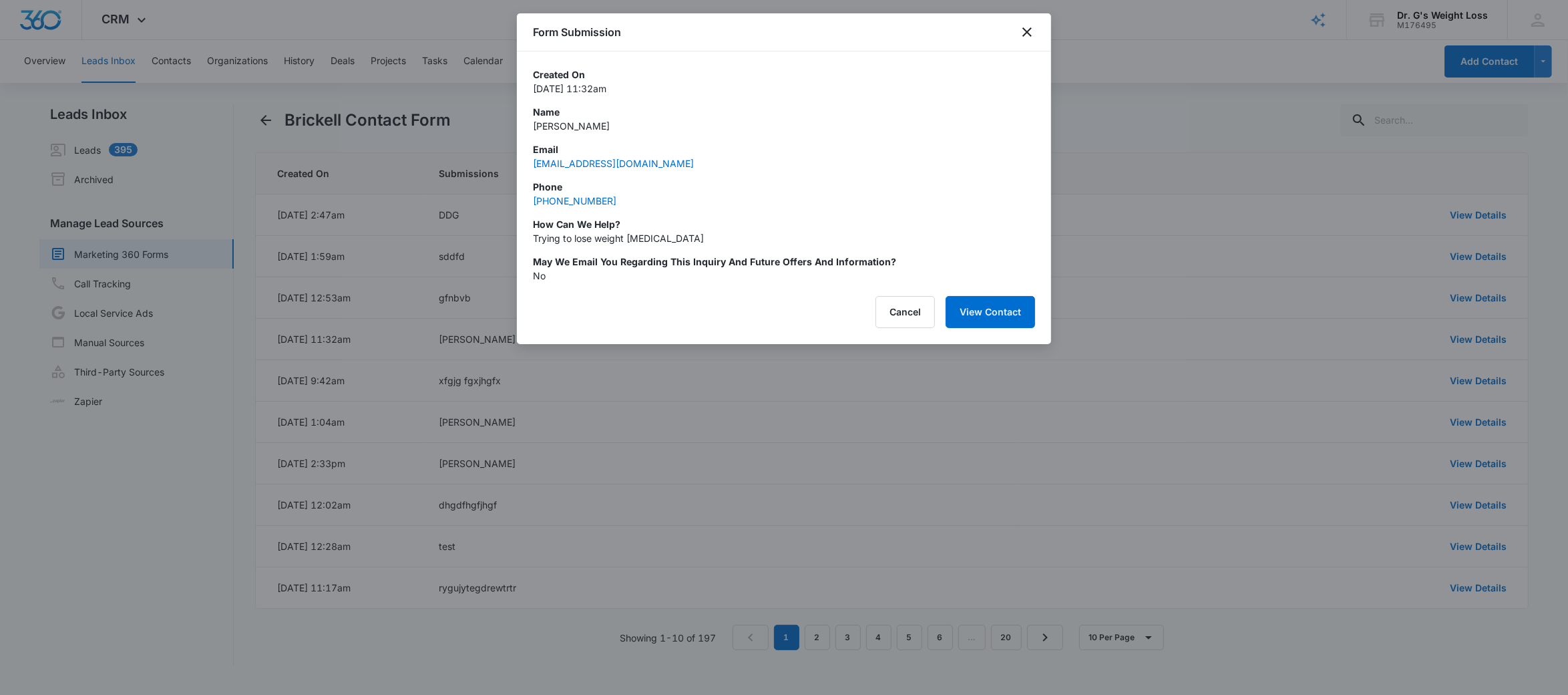
click at [177, 58] on div at bounding box center [784, 348] width 1568 height 695
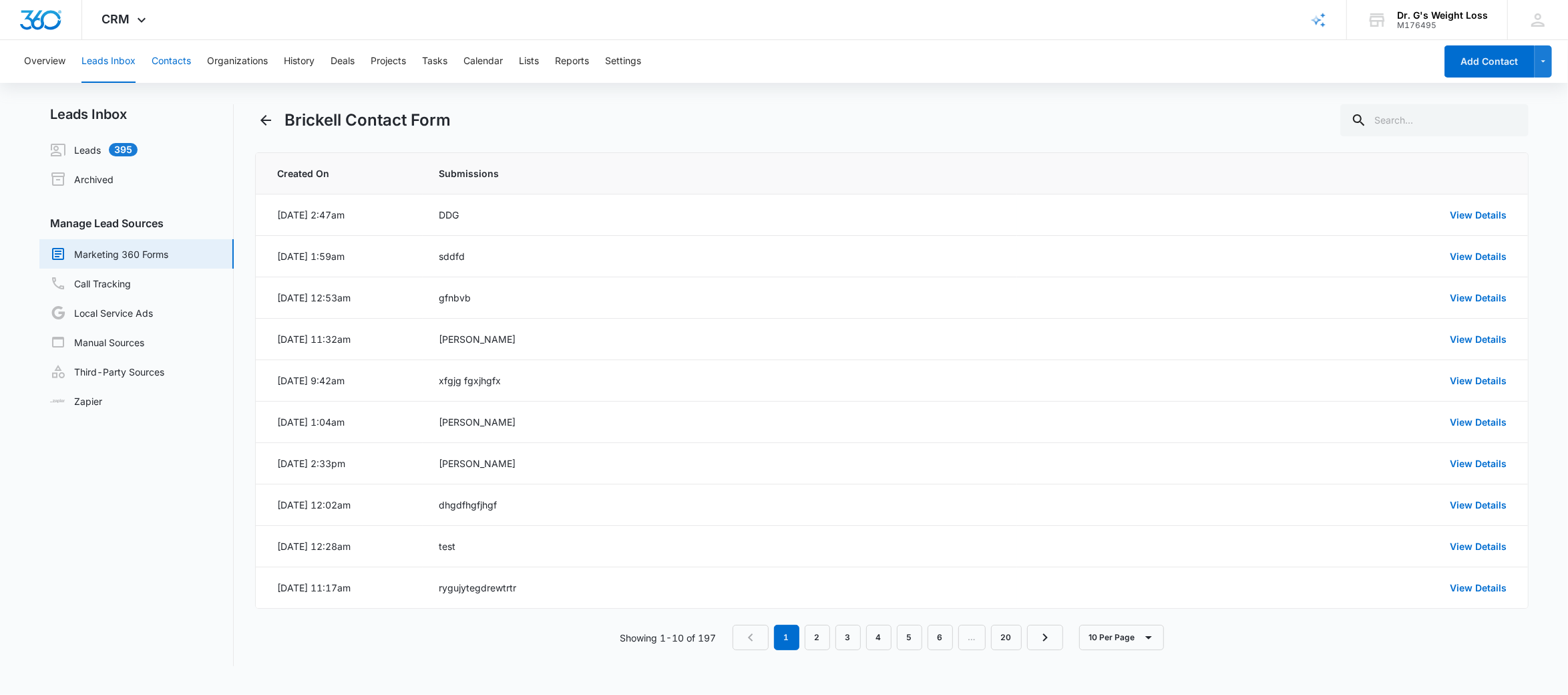
click at [177, 58] on button "Contacts" at bounding box center [172, 62] width 40 height 43
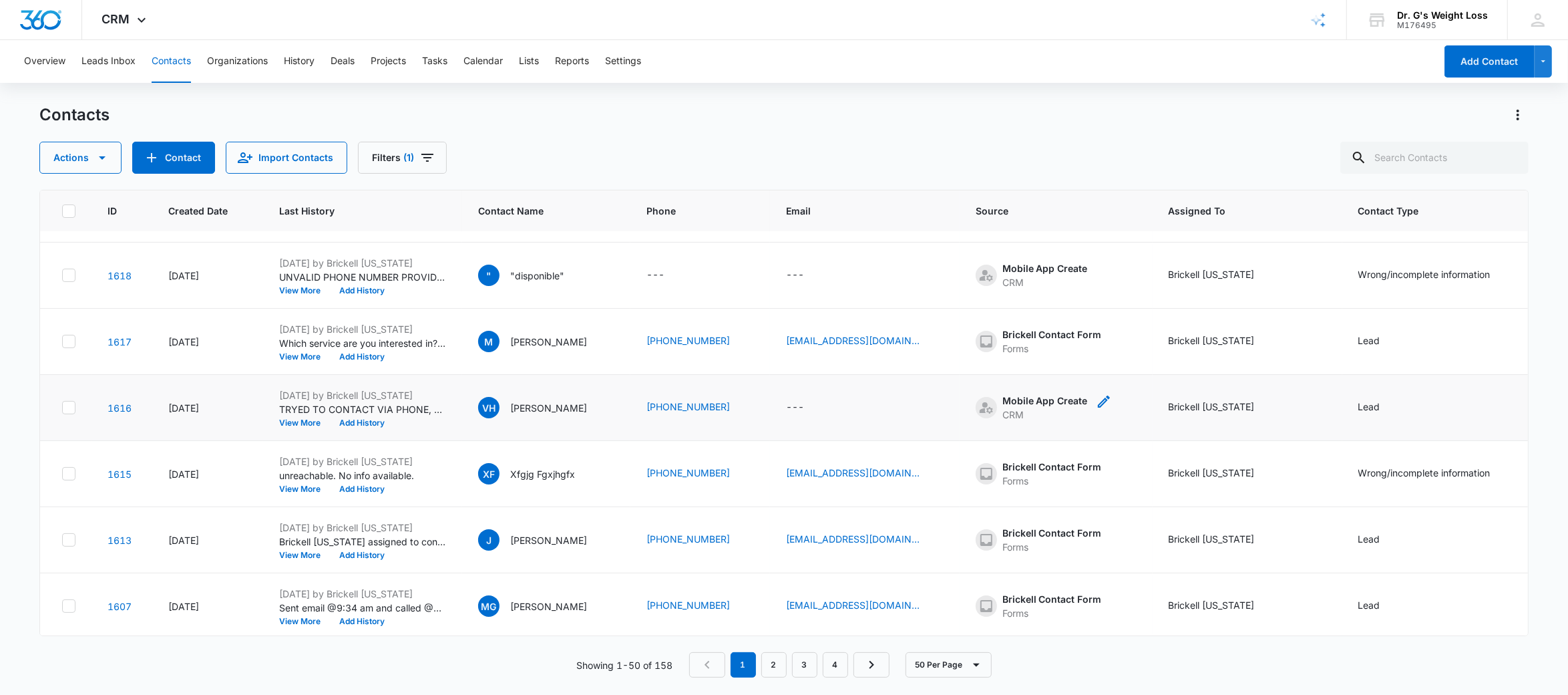
scroll to position [123, 0]
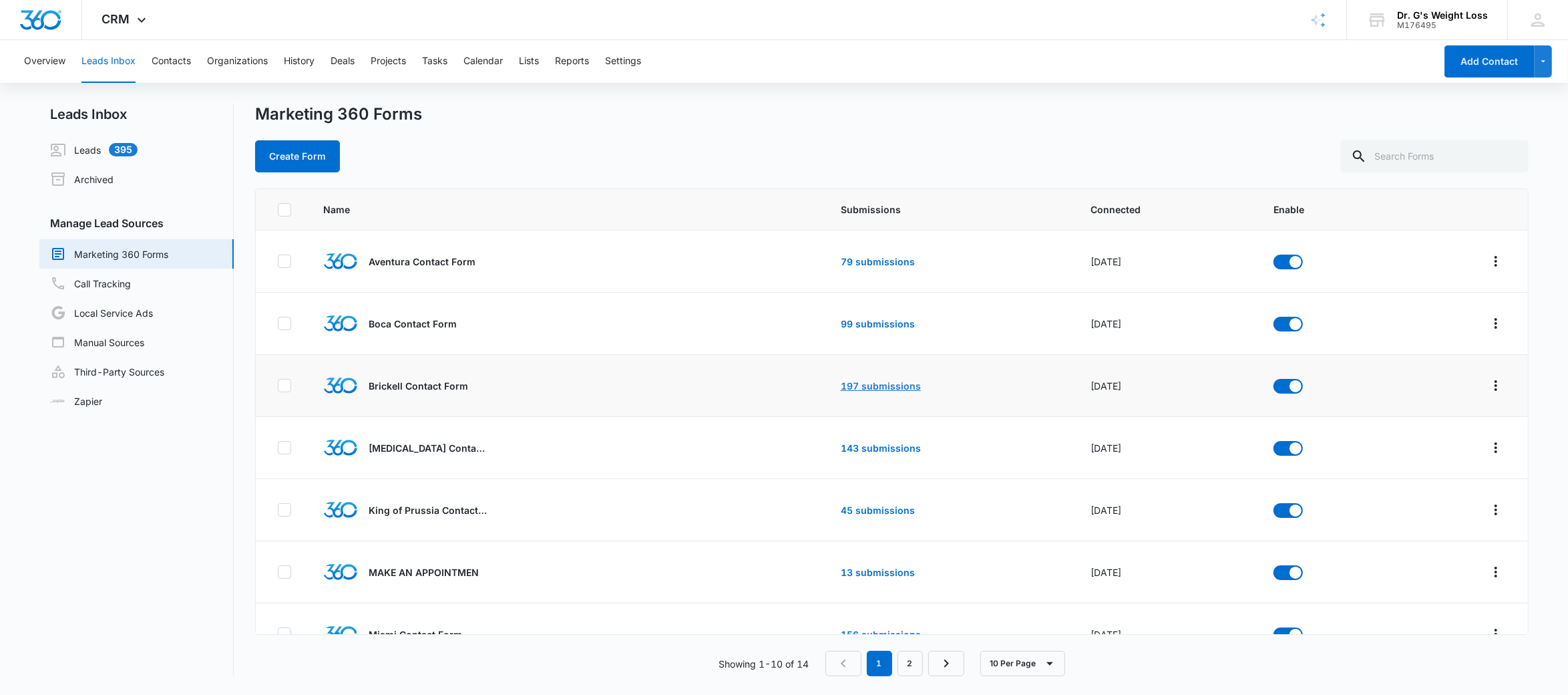
click at [865, 381] on link "197 submissions" at bounding box center [880, 386] width 80 height 12
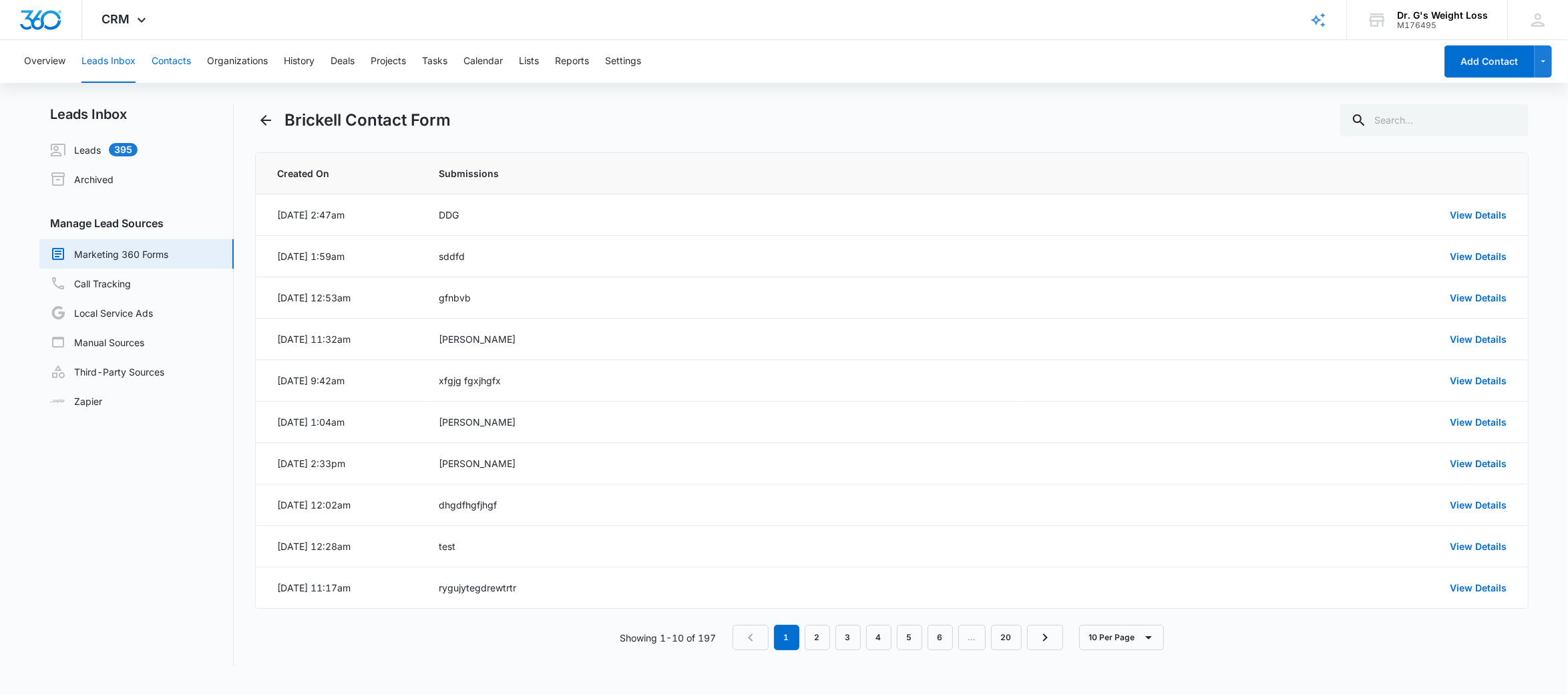
click at [170, 54] on button "Contacts" at bounding box center [172, 62] width 40 height 43
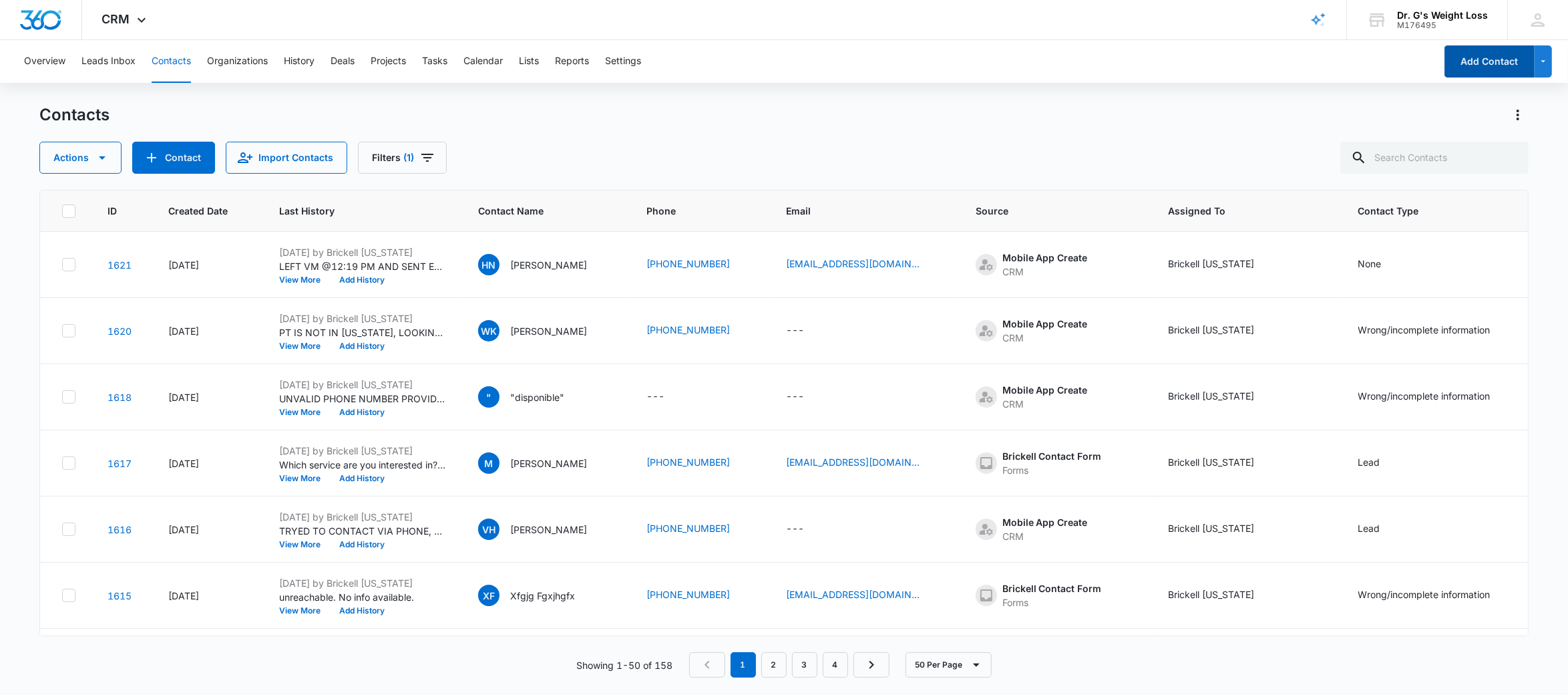
click at [1481, 63] on button "Add Contact" at bounding box center [1489, 61] width 90 height 32
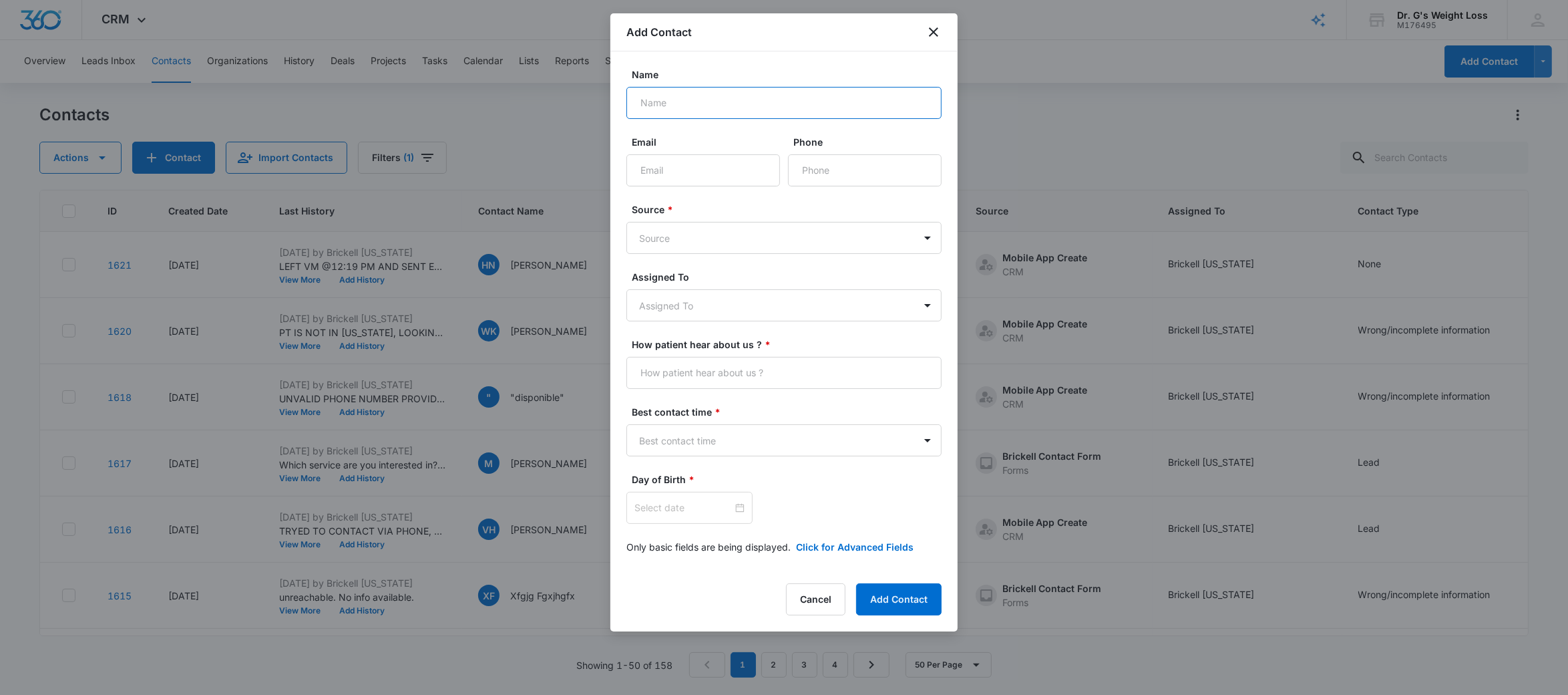
click at [705, 109] on input "Name" at bounding box center [784, 102] width 315 height 32
type input "ALIE TEST CHARR"
type input "[EMAIL_ADDRESS][DOMAIN_NAME]"
type input "[PHONE_NUMBER]"
click at [709, 227] on body "CRM Apps Reputation Forms CRM Email Social Payments POS Content Ads Intelligenc…" at bounding box center [784, 348] width 1568 height 695
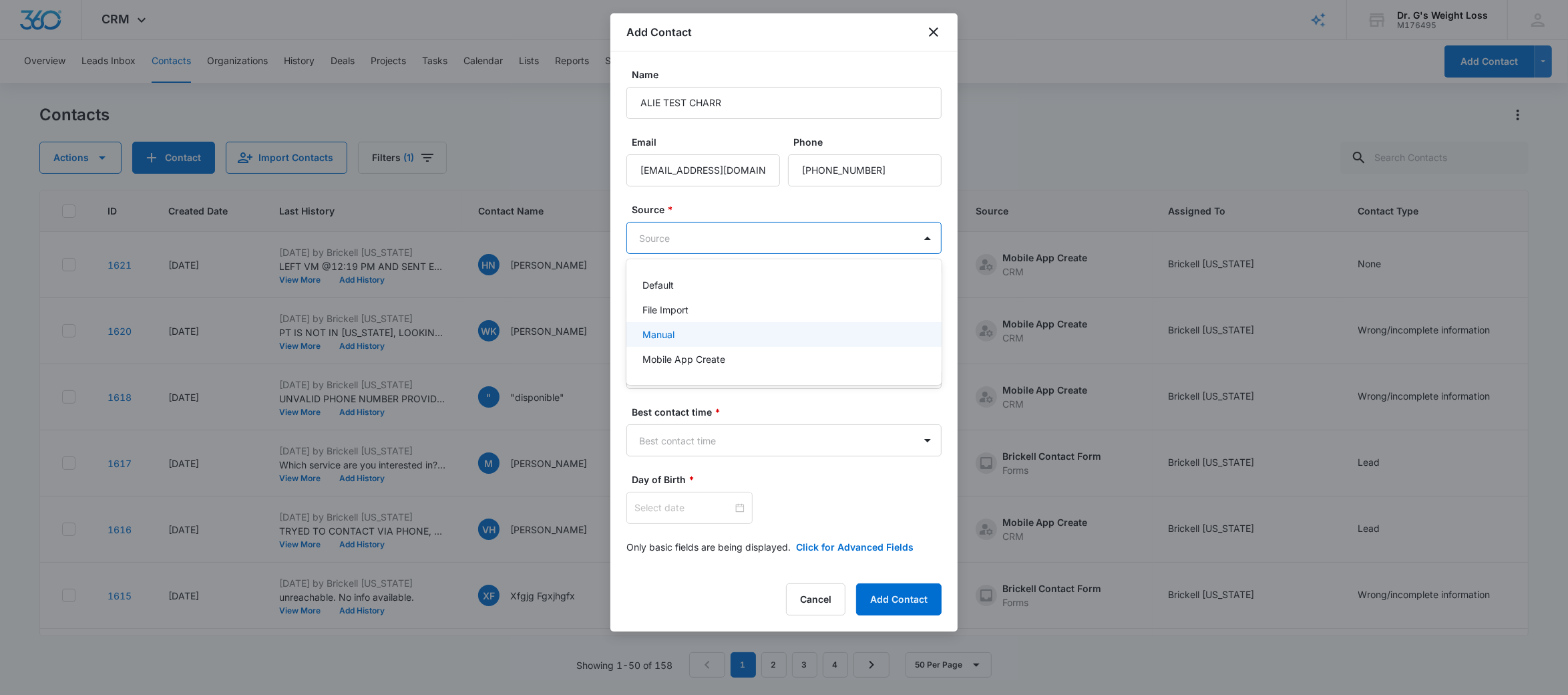
click at [933, 33] on div at bounding box center [784, 348] width 1568 height 695
click at [933, 33] on icon "close" at bounding box center [933, 31] width 16 height 16
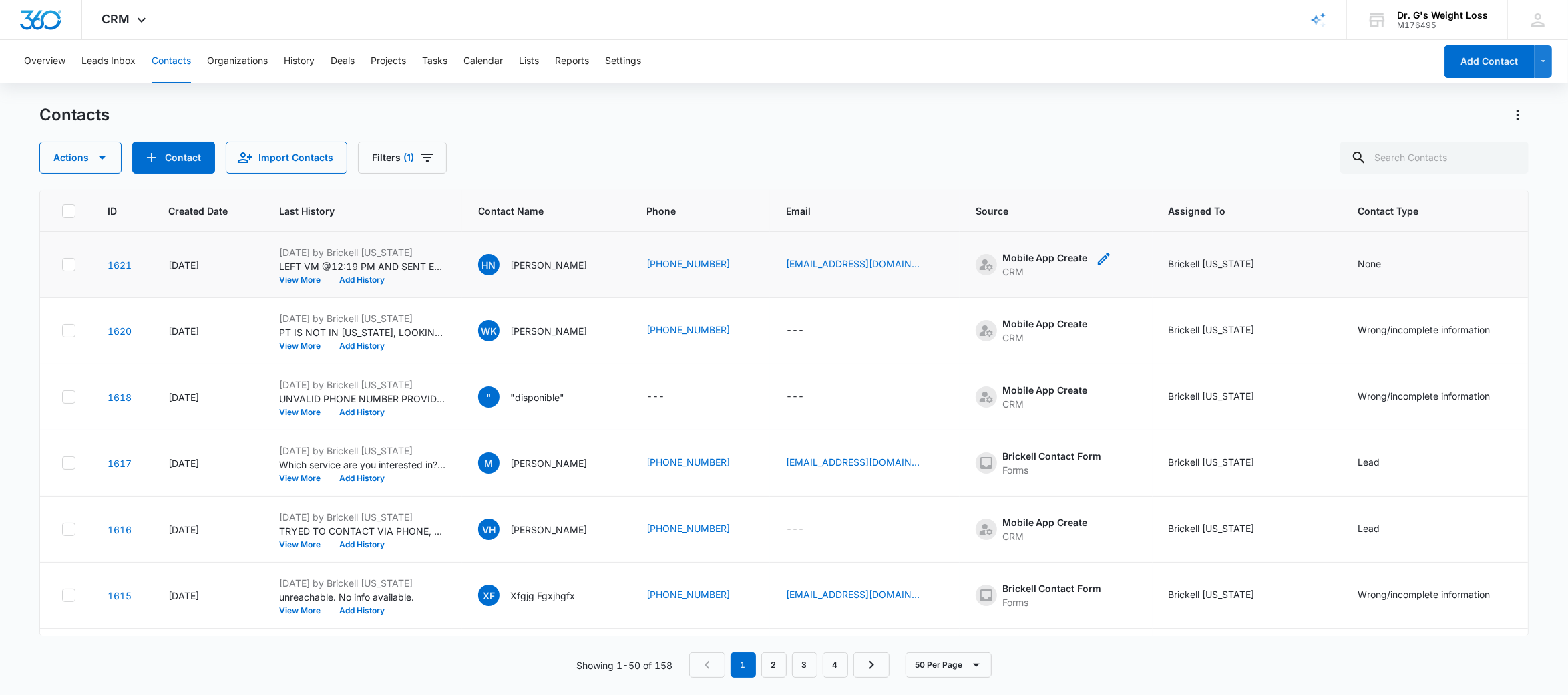
click at [1088, 254] on div "Mobile App Create" at bounding box center [1045, 258] width 86 height 14
click at [1104, 179] on div at bounding box center [1101, 185] width 21 height 21
click at [1135, 201] on div "Source 3 results available. Use Up and Down to choose options, press Enter to s…" at bounding box center [1076, 195] width 129 height 122
click at [1062, 321] on div "Mobile App Create" at bounding box center [1045, 324] width 86 height 14
click at [1103, 253] on div at bounding box center [1101, 251] width 21 height 21
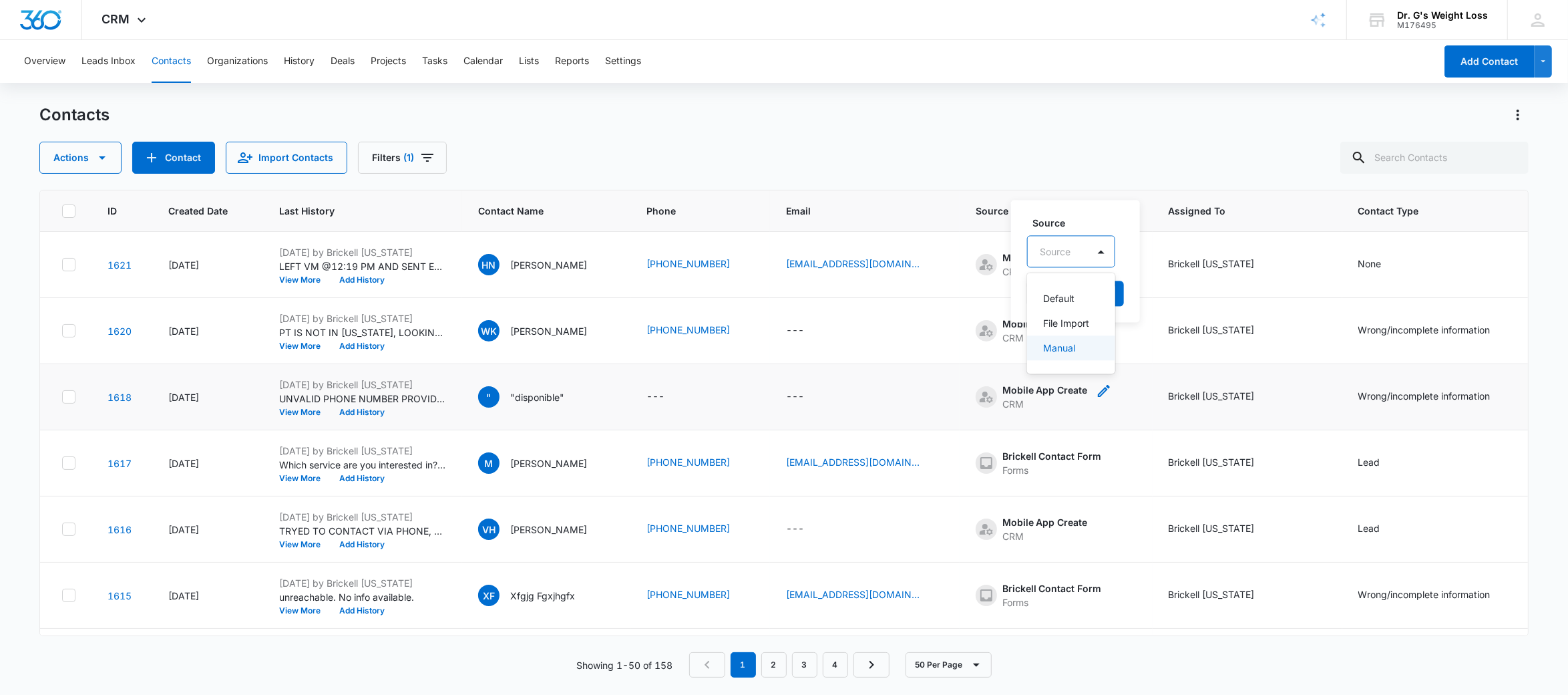
click at [1079, 392] on div "Mobile App Create" at bounding box center [1045, 390] width 86 height 14
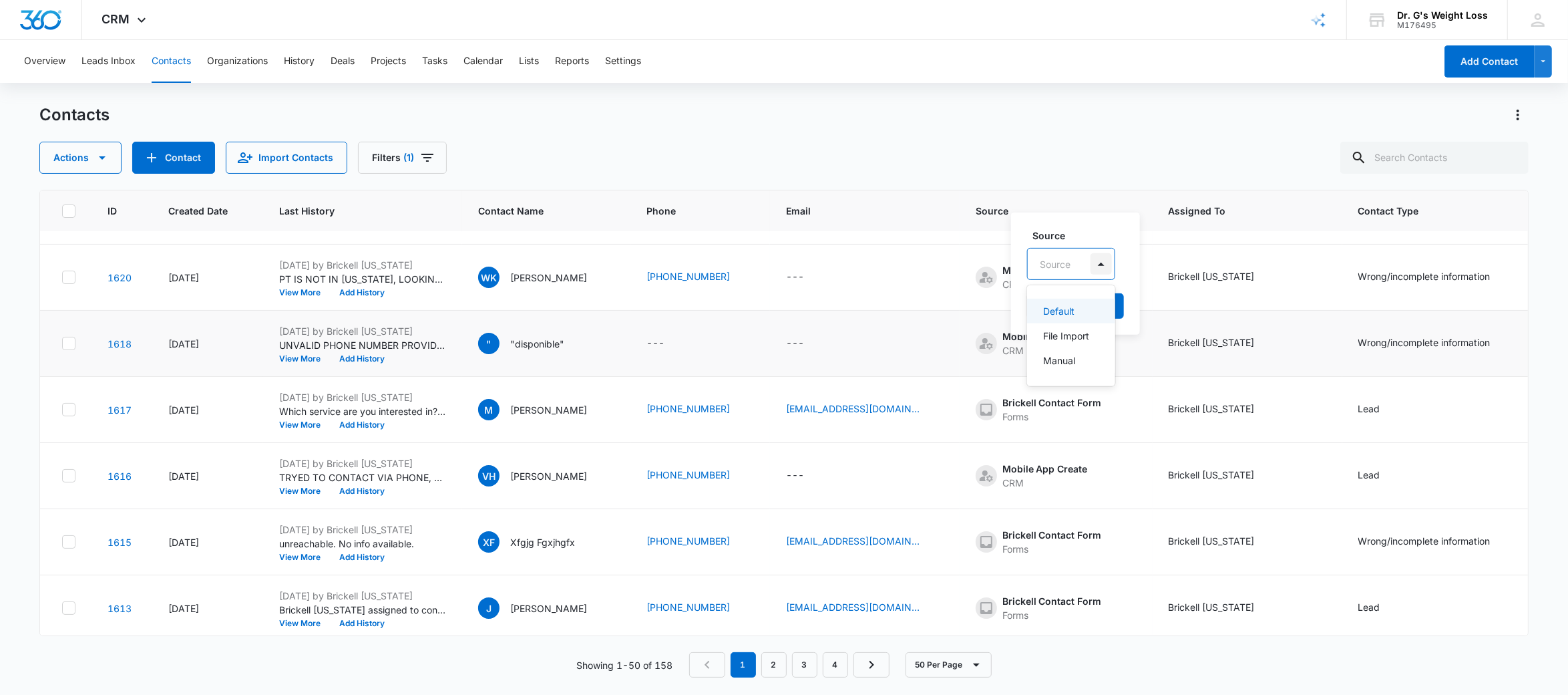
click at [1099, 267] on div at bounding box center [1101, 264] width 21 height 21
click at [1065, 116] on div "Contacts" at bounding box center [784, 115] width 1490 height 21
click at [1071, 409] on div "Brickell Contact Form" at bounding box center [1052, 402] width 100 height 14
click at [1055, 149] on div "Actions Contact Import Contacts Filters (1)" at bounding box center [784, 158] width 1490 height 32
click at [1102, 535] on div "Brickell Contact Form" at bounding box center [1052, 535] width 100 height 14
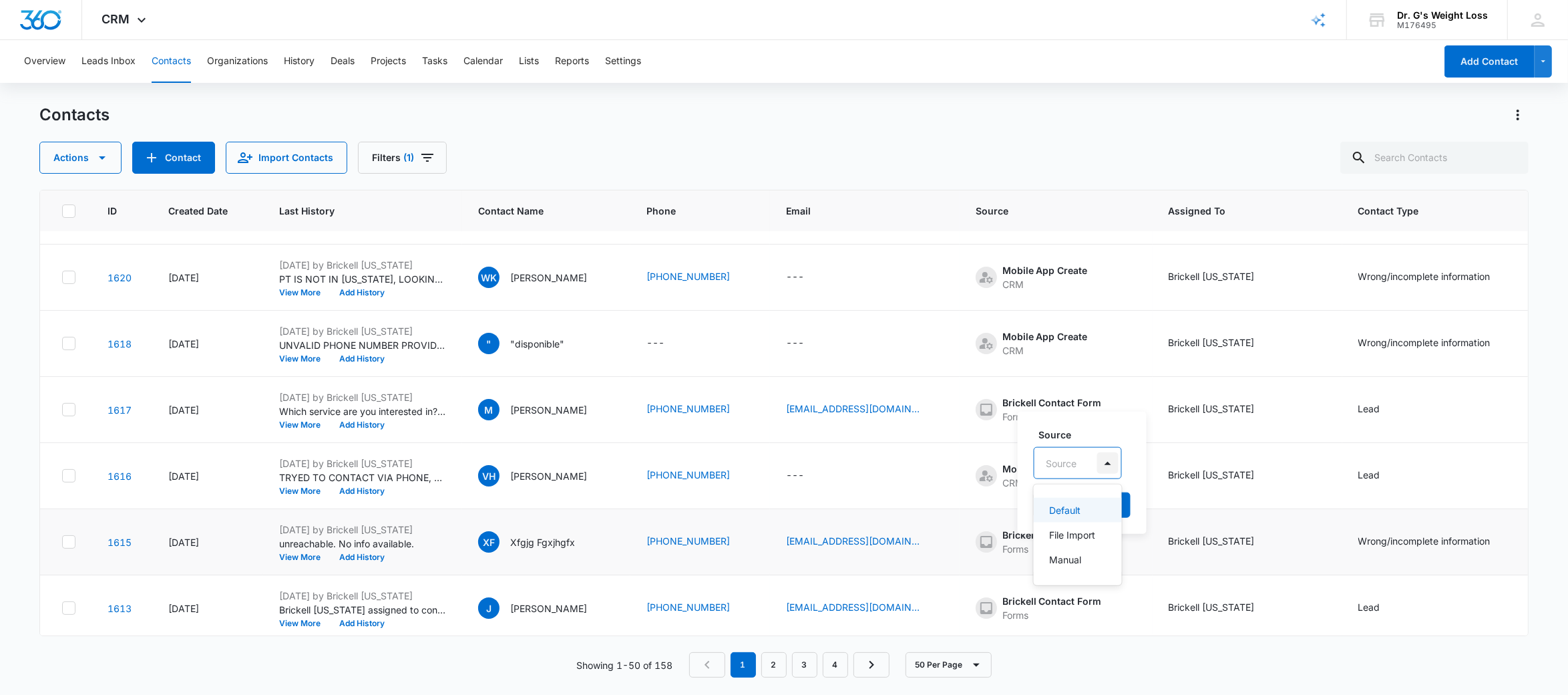
click at [1109, 465] on div at bounding box center [1108, 463] width 21 height 21
click at [1061, 128] on div "Contacts Actions Contact Import Contacts Filters (1)" at bounding box center [784, 139] width 1490 height 69
click at [1023, 210] on span "Source" at bounding box center [1047, 210] width 142 height 14
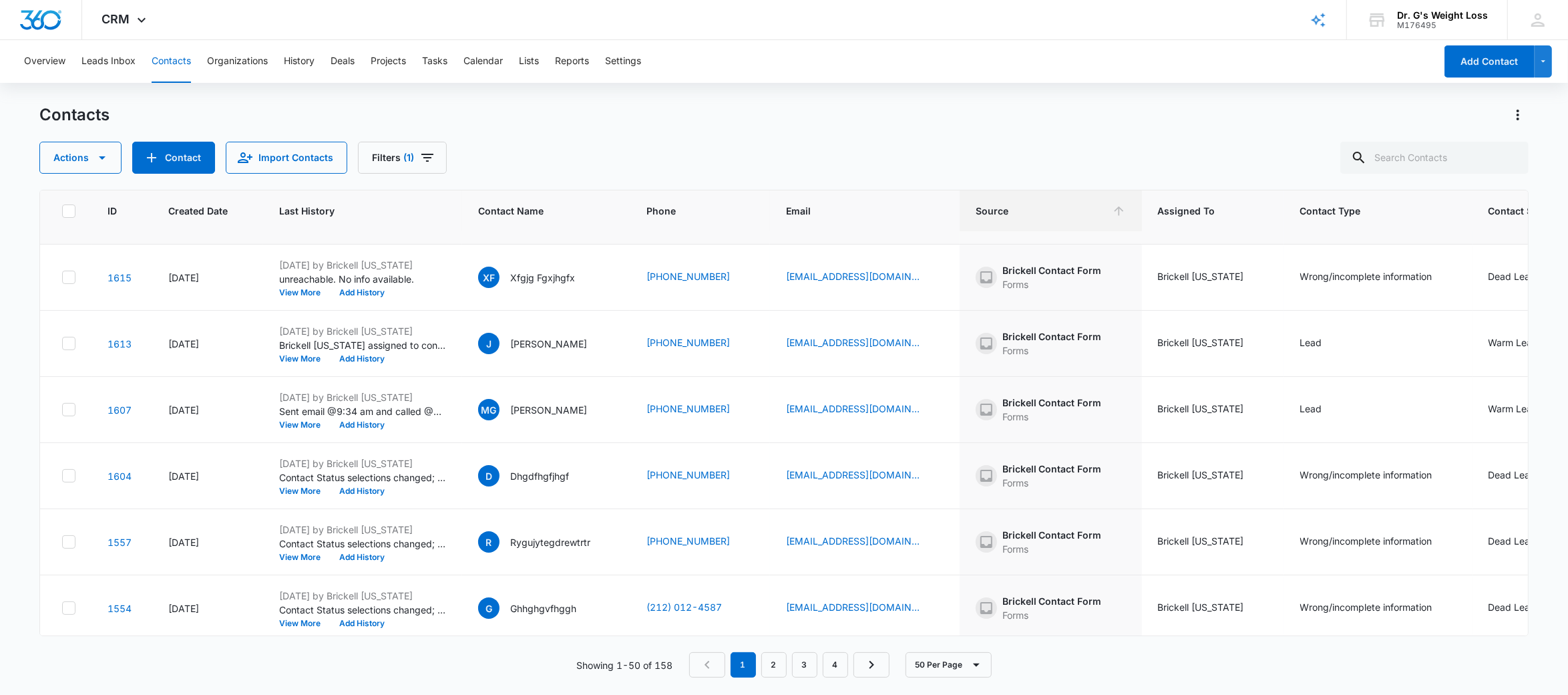
scroll to position [0, 0]
